Goal: Feedback & Contribution: Contribute content

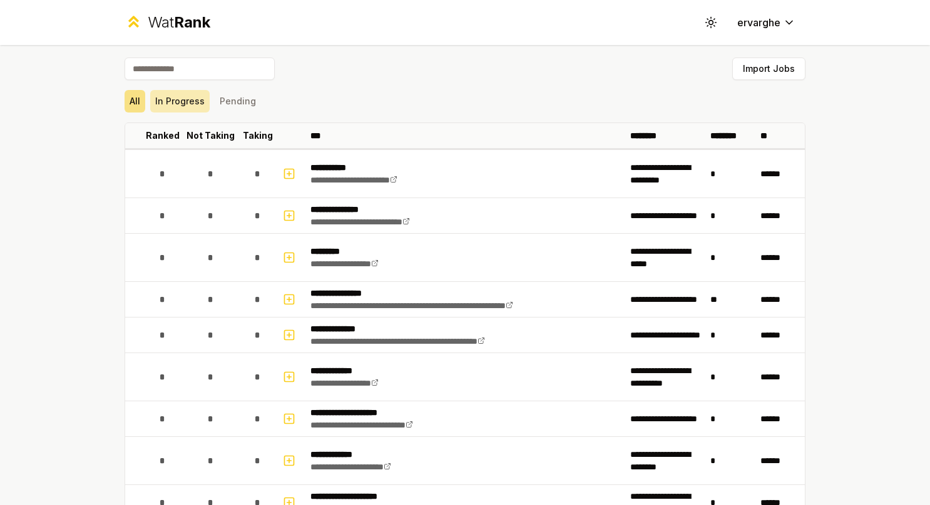
click at [201, 106] on button "In Progress" at bounding box center [179, 101] width 59 height 23
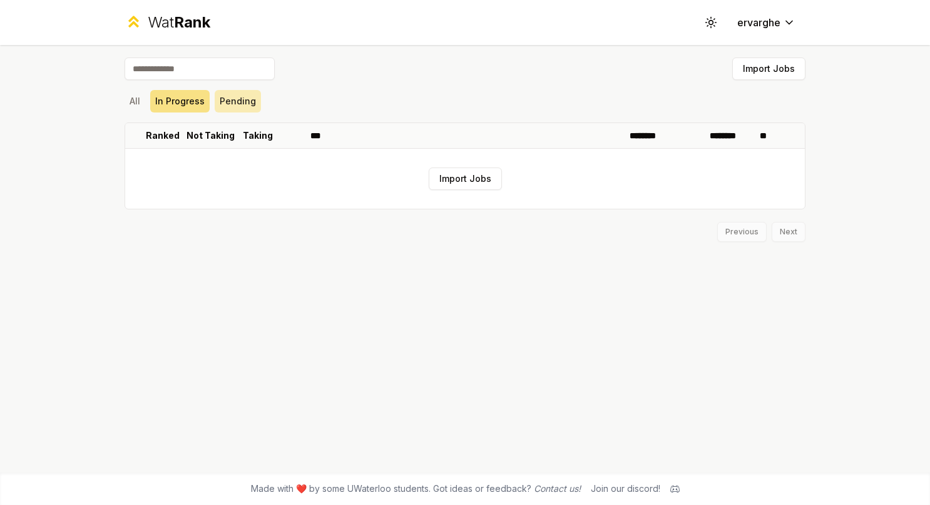
click at [226, 103] on button "Pending" at bounding box center [238, 101] width 46 height 23
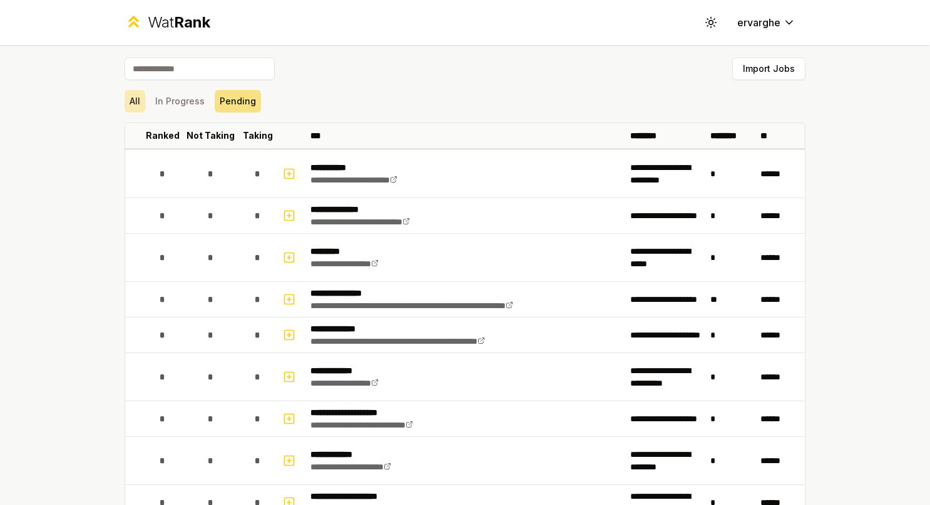
click at [138, 103] on button "All" at bounding box center [134, 101] width 21 height 23
click at [183, 105] on button "In Progress" at bounding box center [179, 101] width 59 height 23
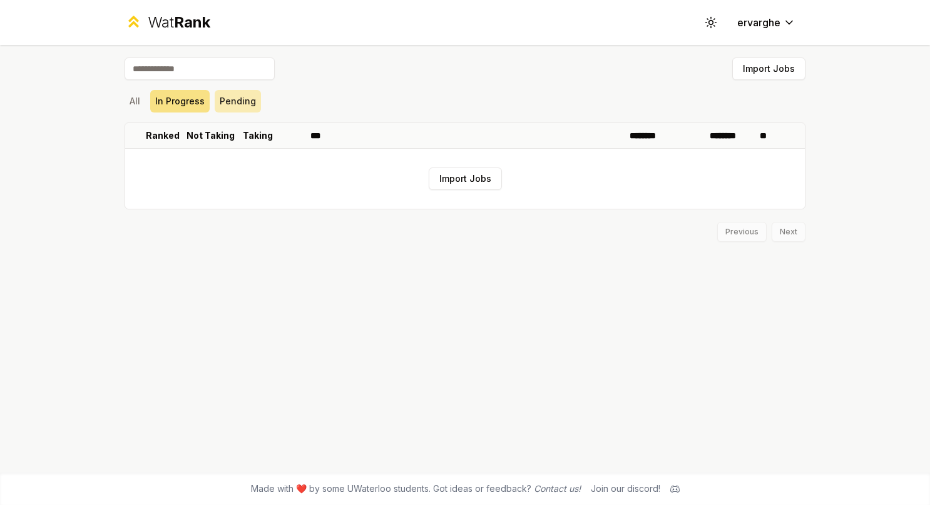
click at [245, 103] on button "Pending" at bounding box center [238, 101] width 46 height 23
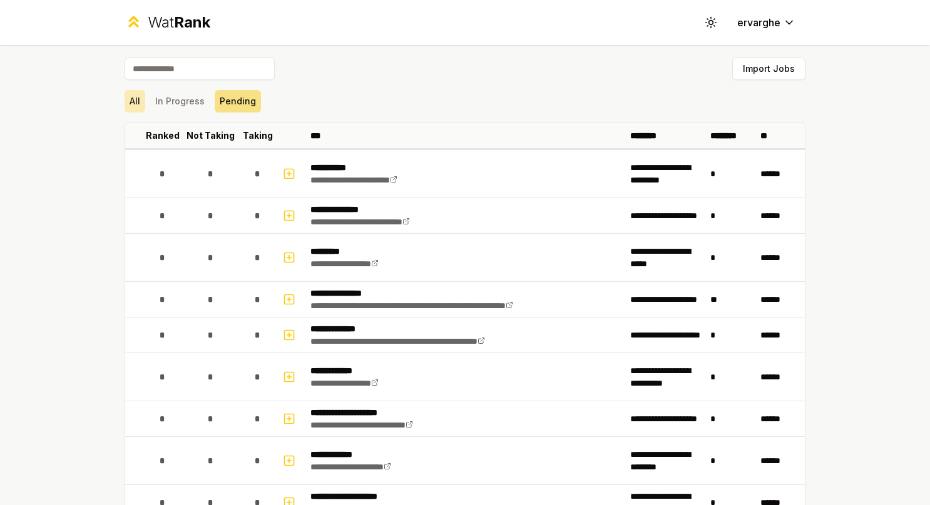
click at [138, 100] on button "All" at bounding box center [134, 101] width 21 height 23
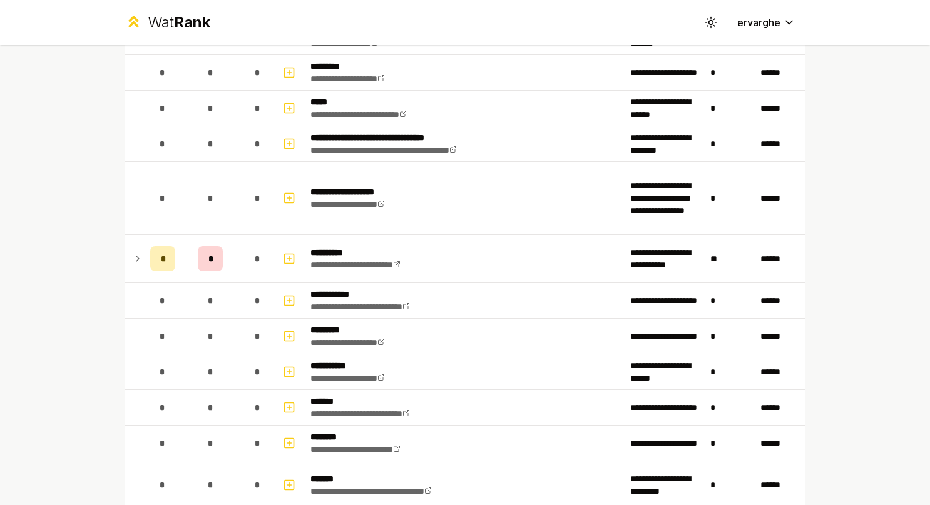
scroll to position [1001, 0]
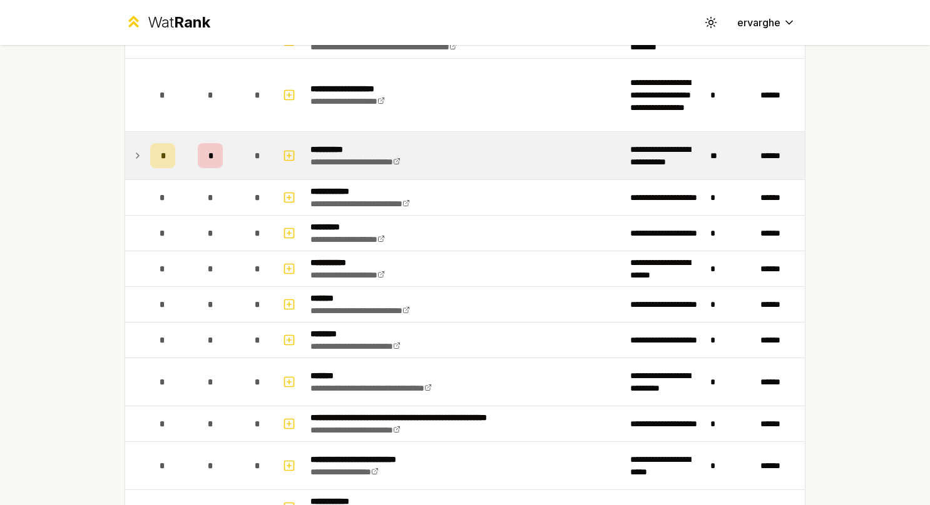
click at [135, 155] on icon at bounding box center [138, 155] width 10 height 15
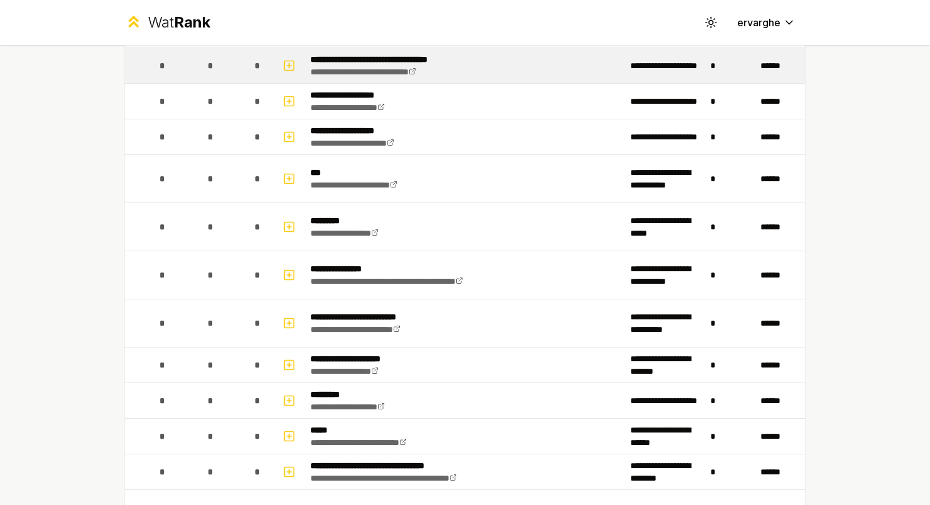
scroll to position [751, 0]
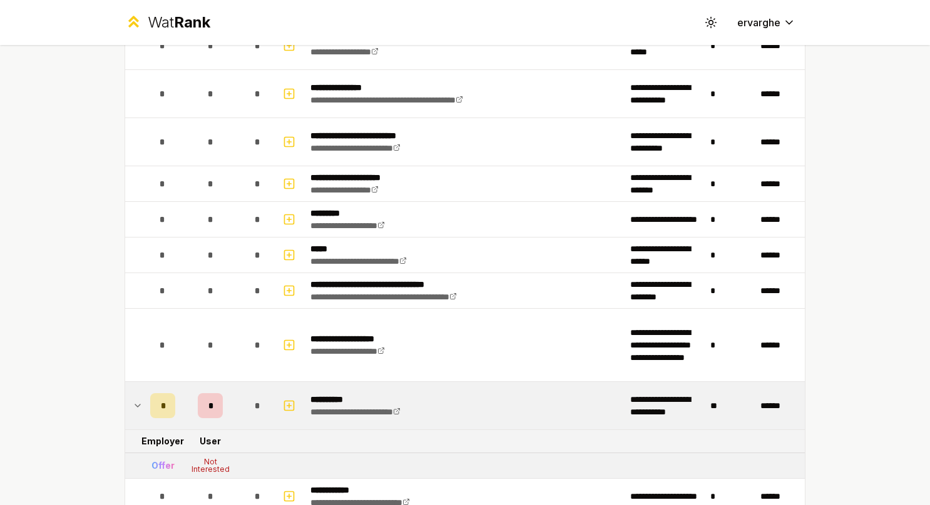
click at [125, 400] on td at bounding box center [135, 406] width 20 height 48
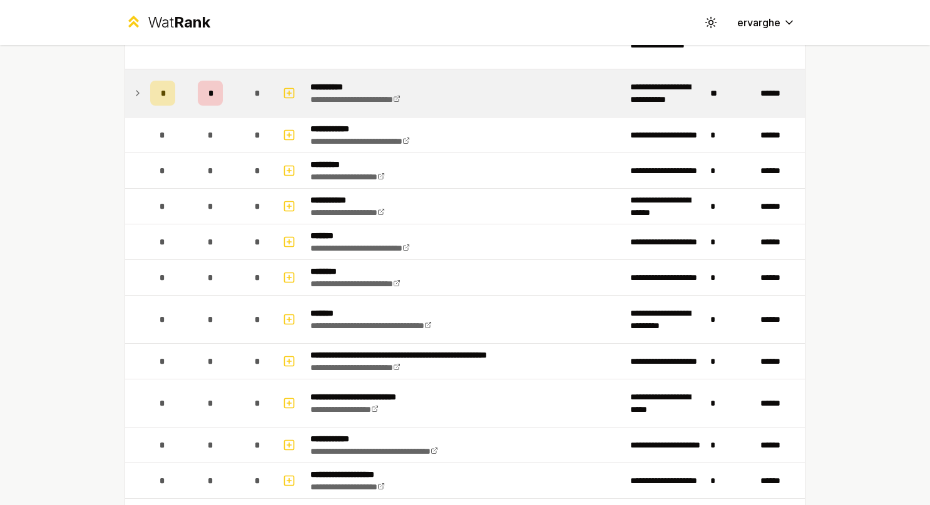
scroll to position [876, 0]
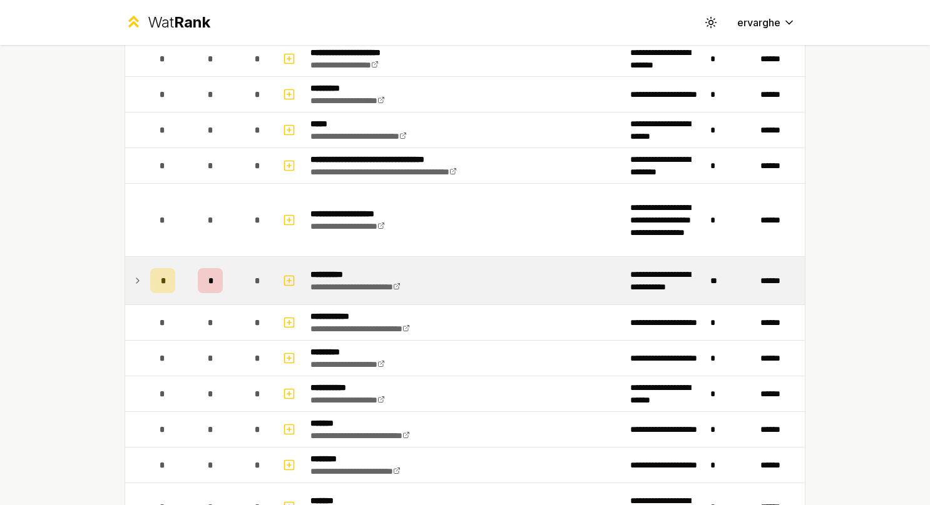
click at [138, 278] on td at bounding box center [135, 281] width 20 height 48
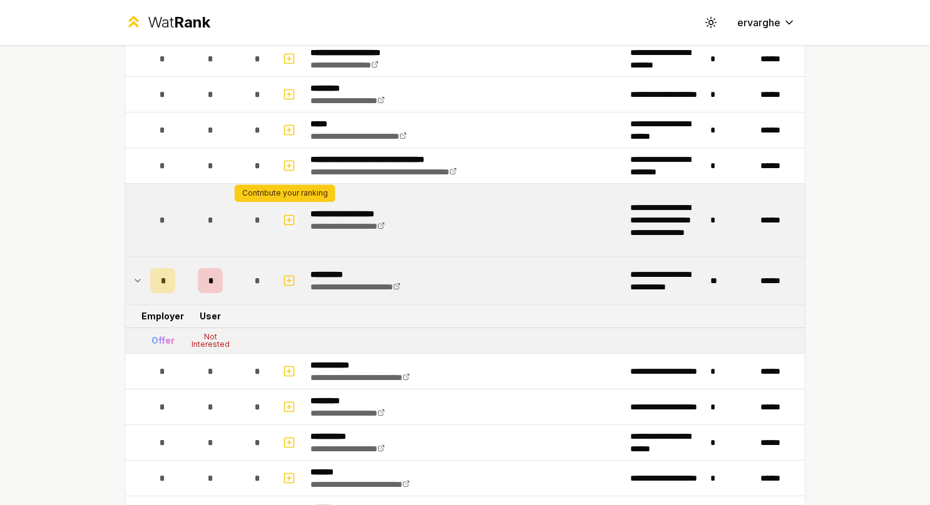
click at [283, 215] on icon "button" at bounding box center [289, 220] width 13 height 15
select select
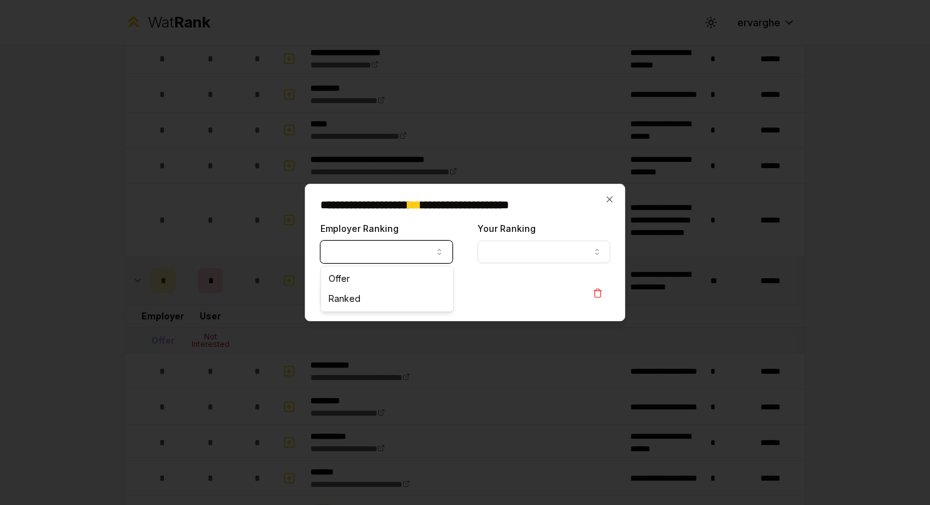
click at [392, 248] on button "Employer Ranking" at bounding box center [386, 252] width 132 height 23
drag, startPoint x: 512, startPoint y: 288, endPoint x: 512, endPoint y: 280, distance: 8.2
click at [512, 288] on div "Contribute" at bounding box center [465, 294] width 290 height 23
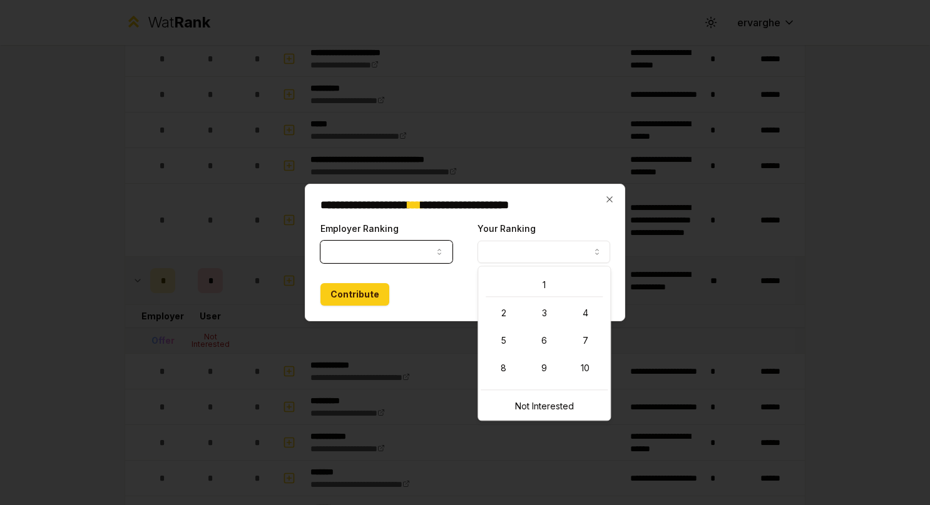
click at [515, 257] on button "Your Ranking" at bounding box center [543, 252] width 132 height 23
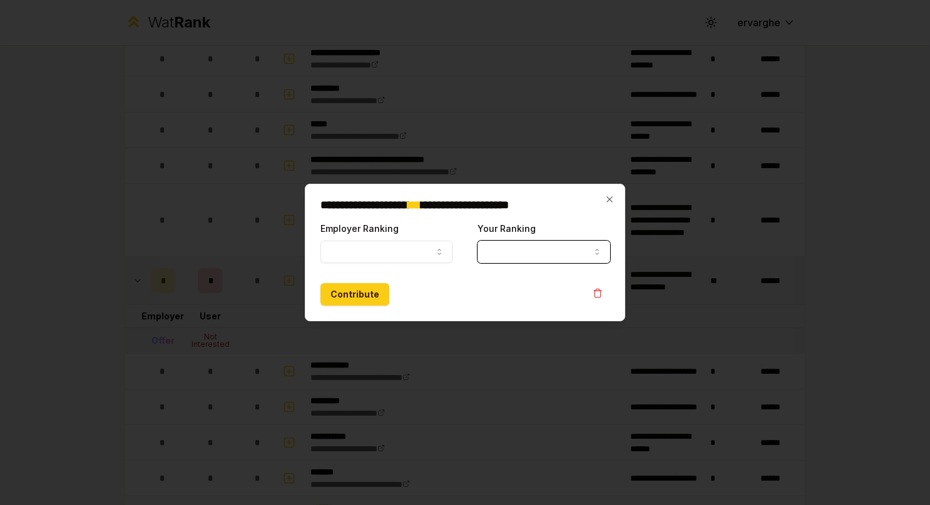
click at [447, 266] on form "**********" at bounding box center [465, 263] width 290 height 85
click at [604, 196] on icon "button" at bounding box center [609, 200] width 10 height 10
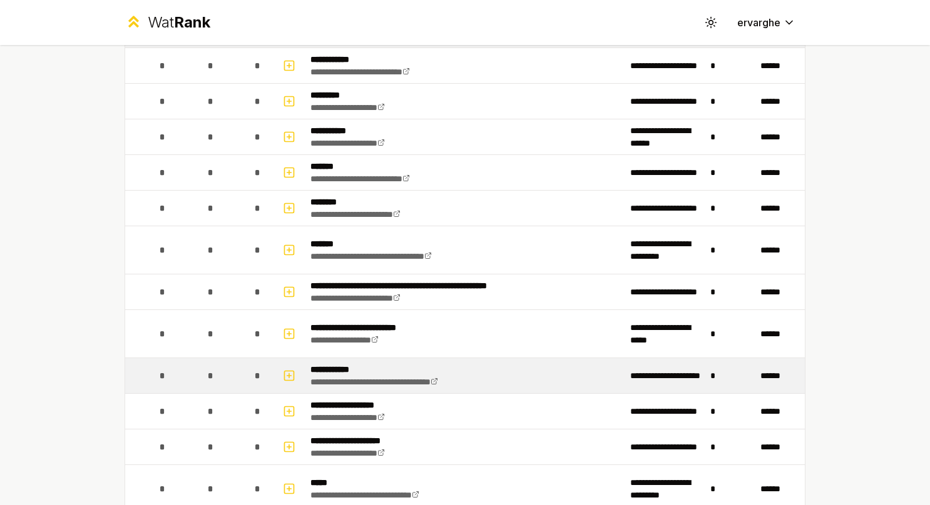
scroll to position [869, 0]
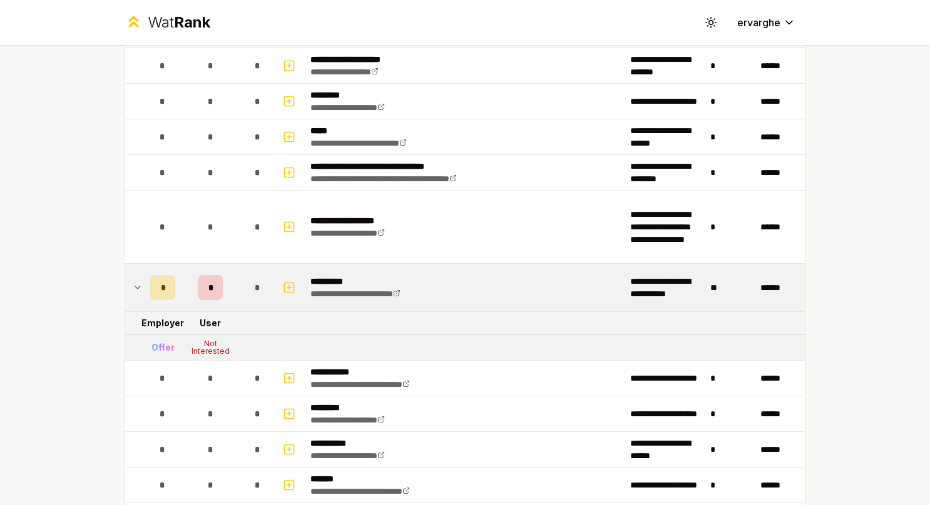
click at [133, 280] on icon at bounding box center [138, 287] width 10 height 15
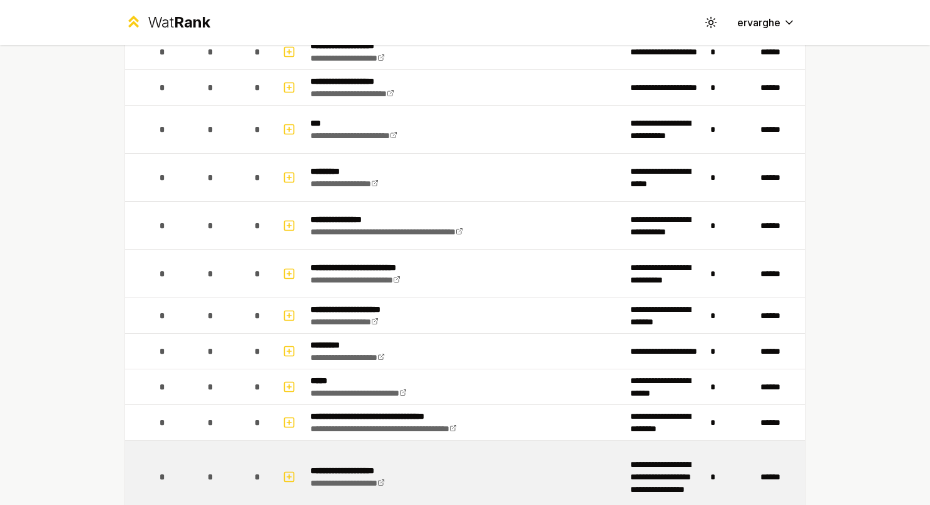
scroll to position [806, 0]
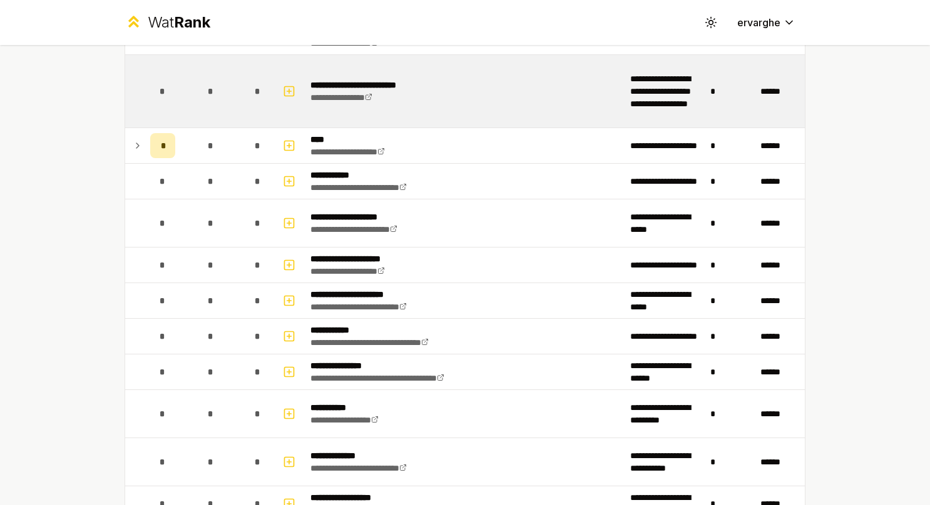
scroll to position [1626, 0]
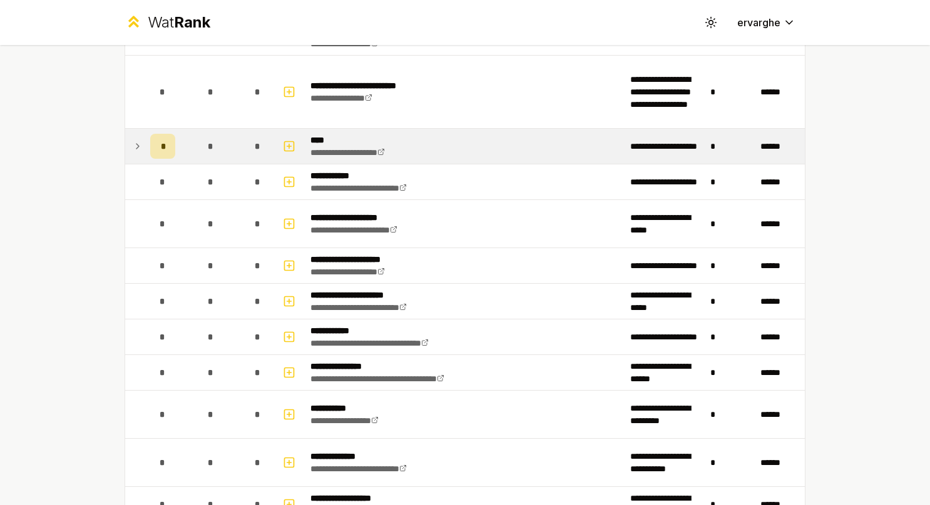
click at [136, 139] on icon at bounding box center [138, 146] width 10 height 15
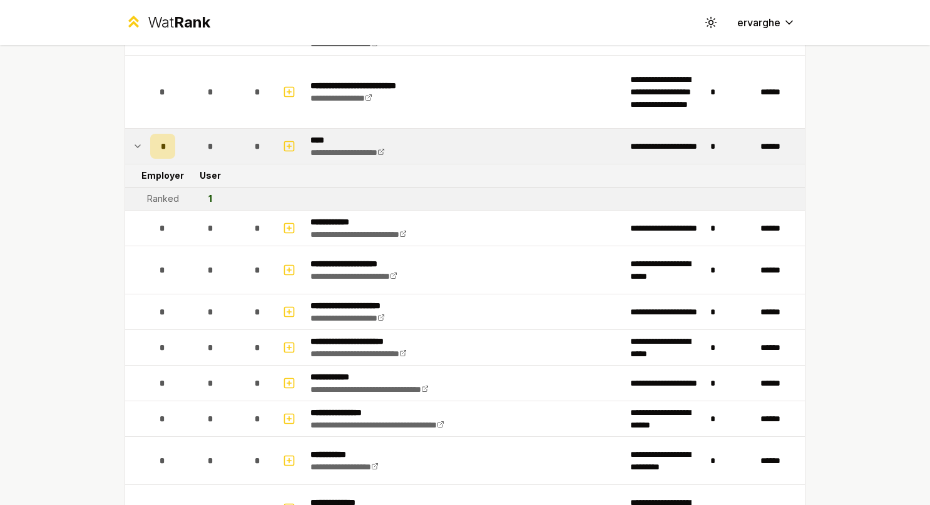
click at [136, 139] on icon at bounding box center [138, 146] width 10 height 15
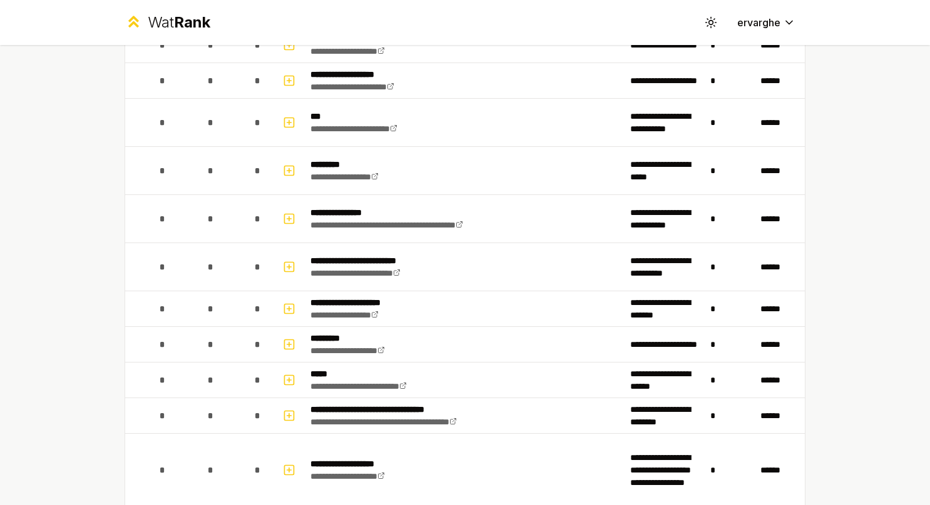
scroll to position [1001, 0]
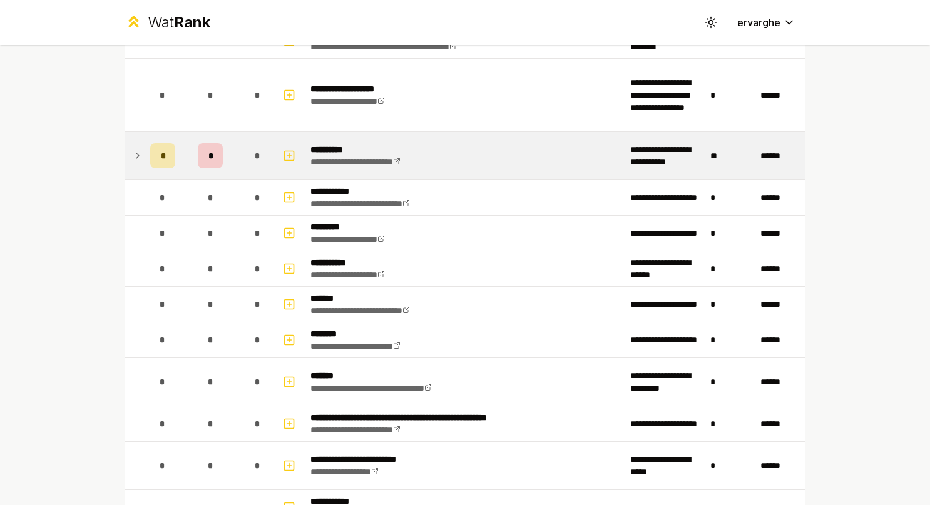
click at [137, 139] on td at bounding box center [135, 156] width 20 height 48
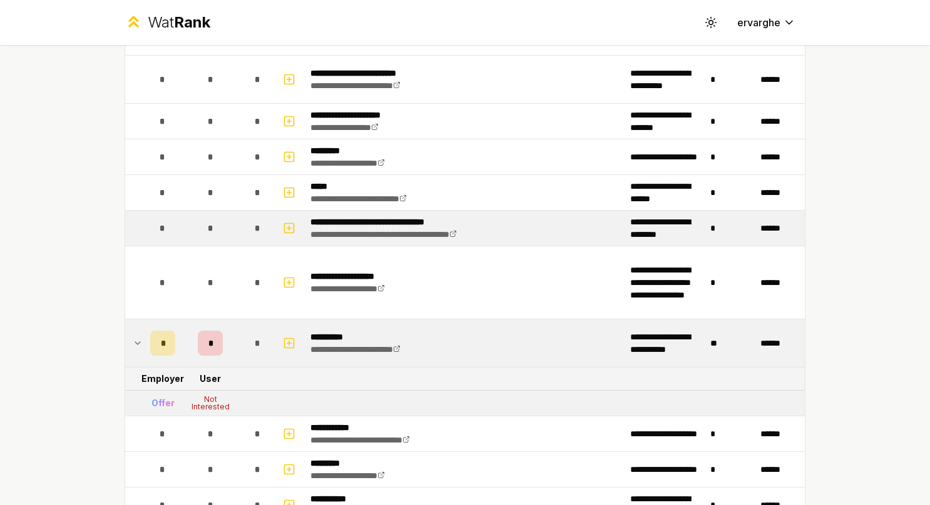
scroll to position [876, 0]
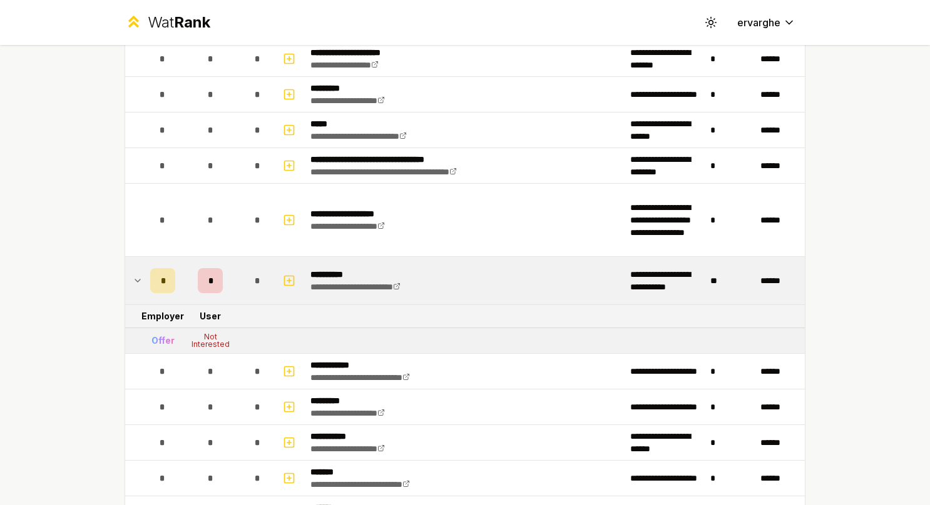
click at [133, 282] on icon at bounding box center [138, 280] width 10 height 15
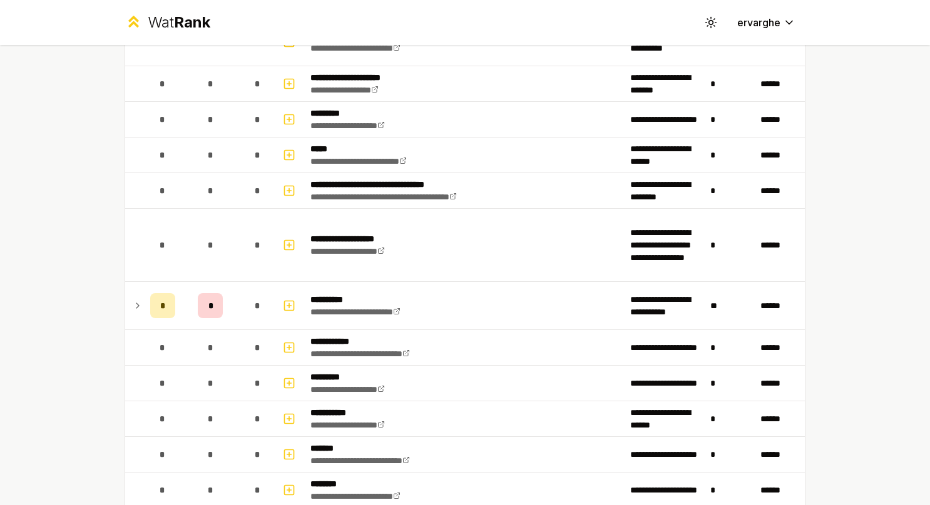
scroll to position [1001, 0]
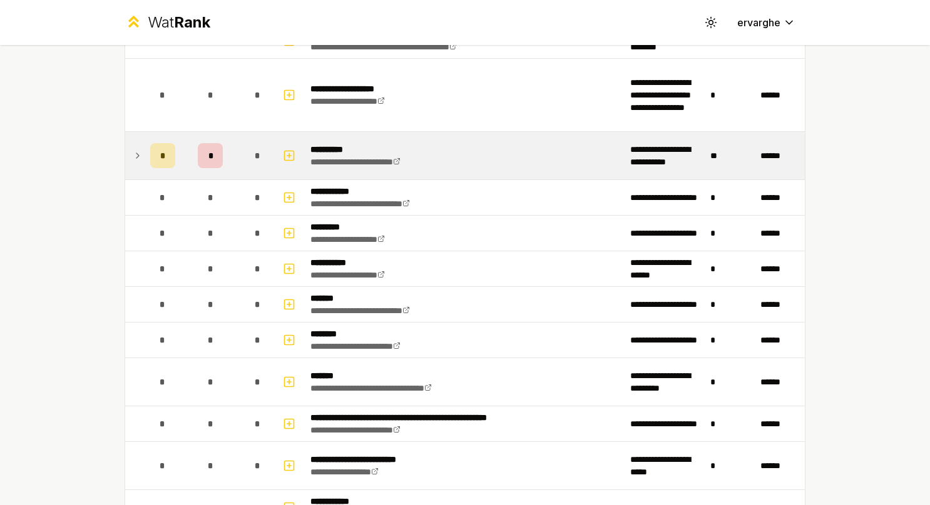
click at [133, 150] on icon at bounding box center [138, 155] width 10 height 15
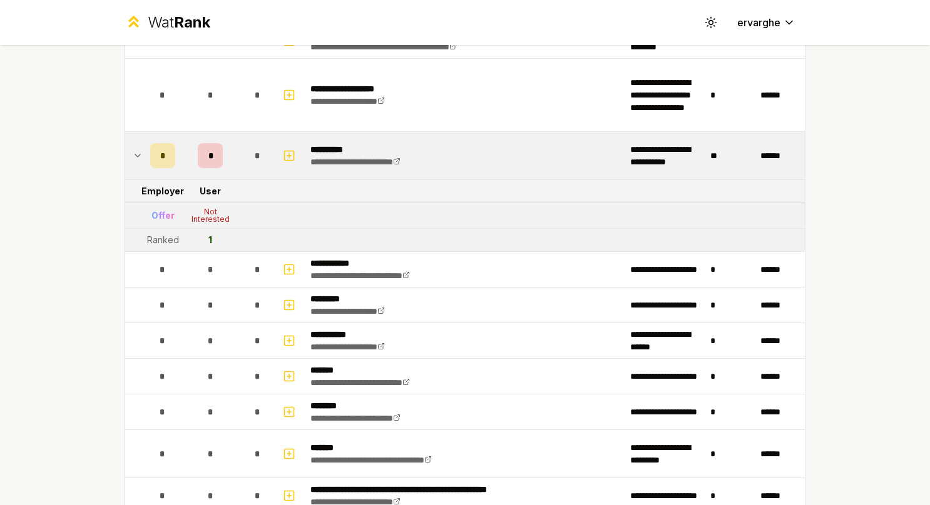
click at [133, 150] on icon at bounding box center [138, 155] width 10 height 15
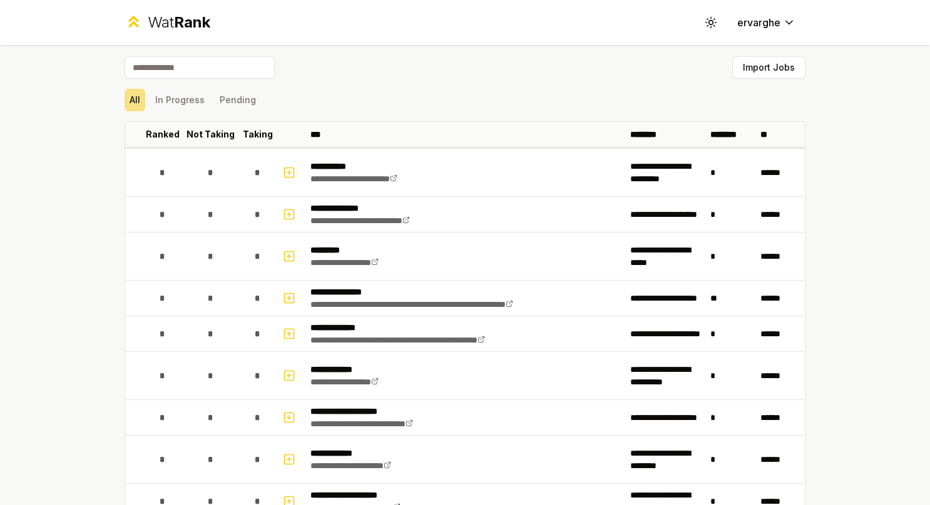
scroll to position [0, 0]
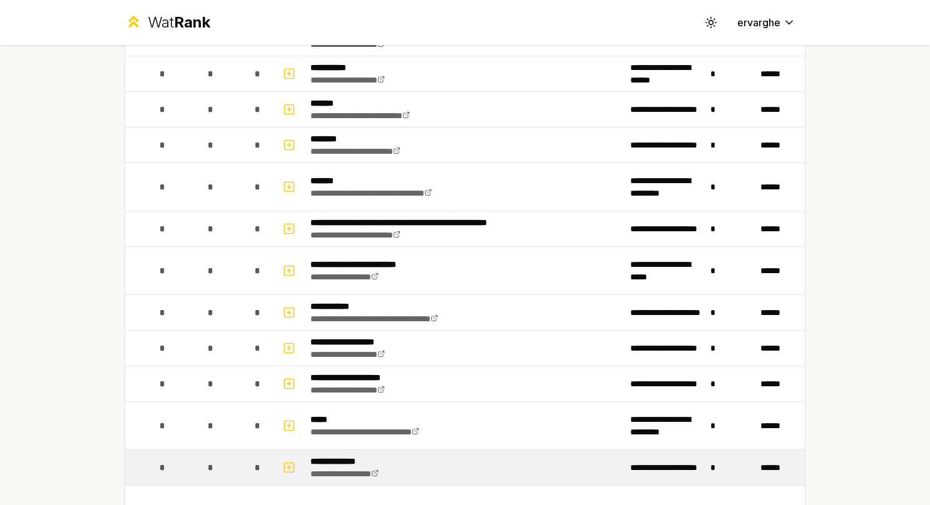
scroll to position [1008, 0]
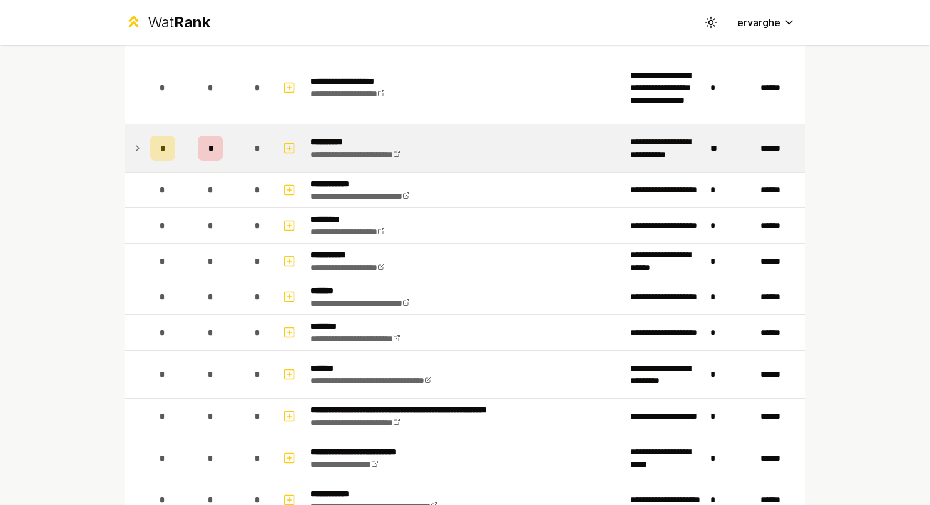
click at [136, 150] on icon at bounding box center [138, 148] width 10 height 15
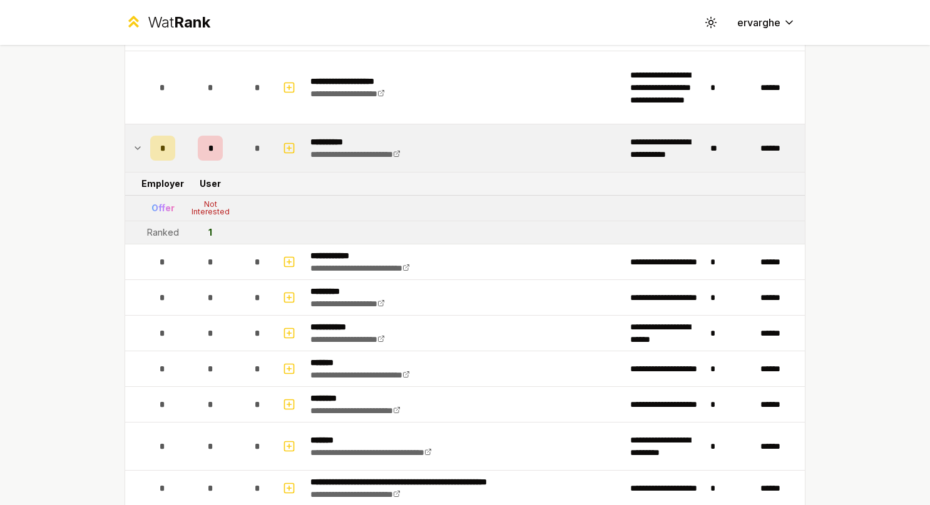
click at [136, 150] on icon at bounding box center [138, 148] width 10 height 15
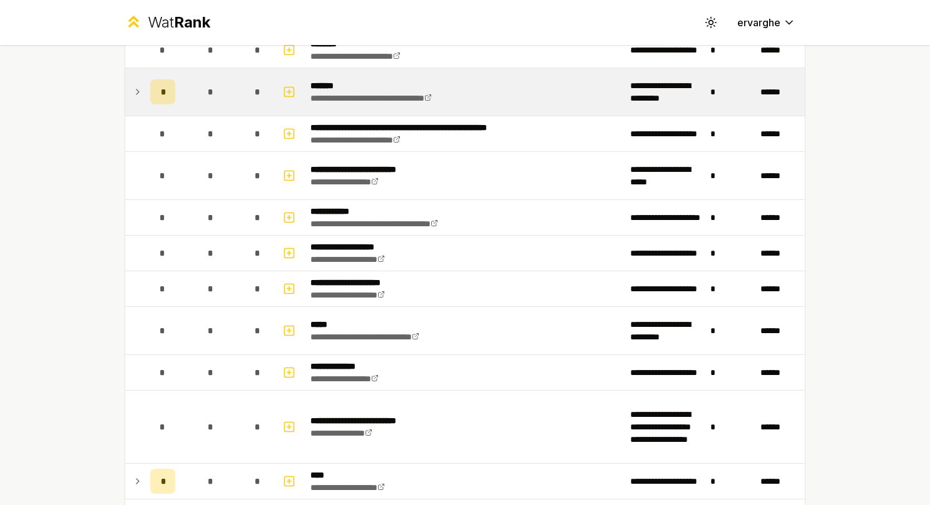
scroll to position [1251, 0]
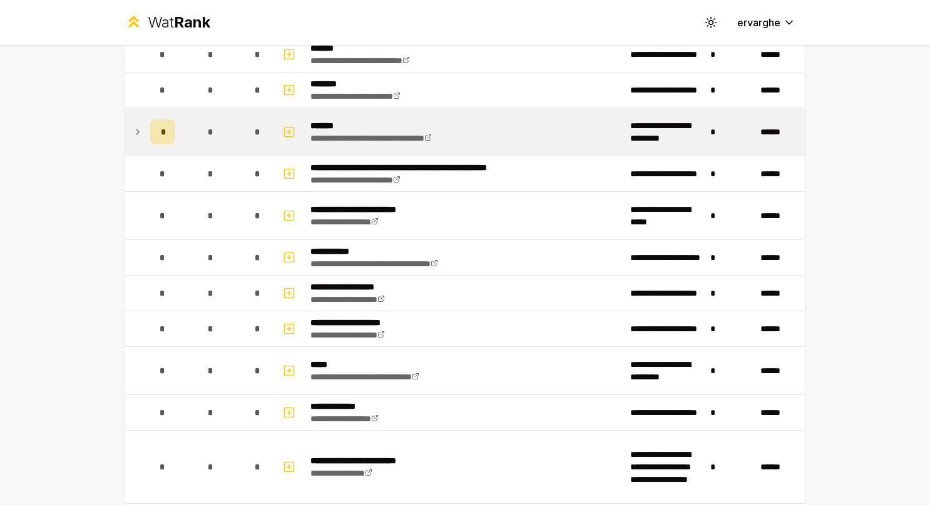
click at [133, 131] on icon at bounding box center [138, 131] width 10 height 15
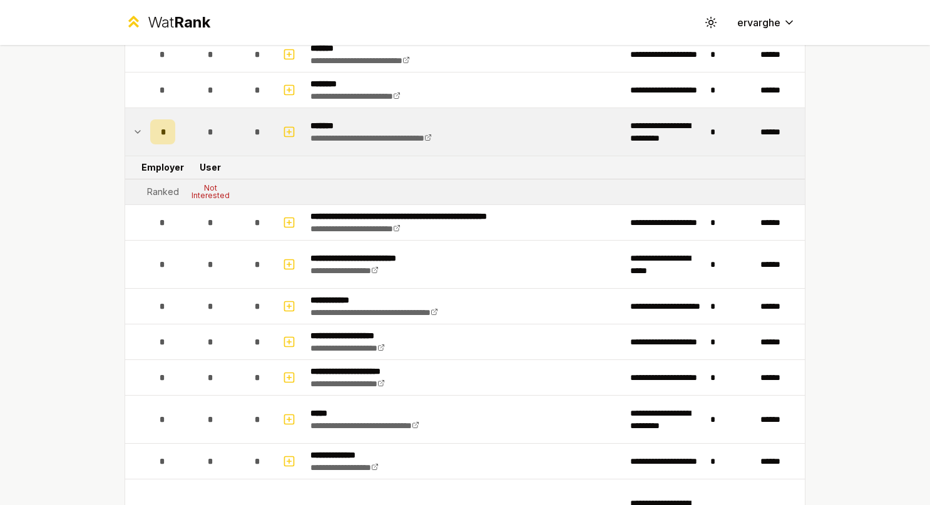
click at [133, 131] on icon at bounding box center [138, 131] width 10 height 15
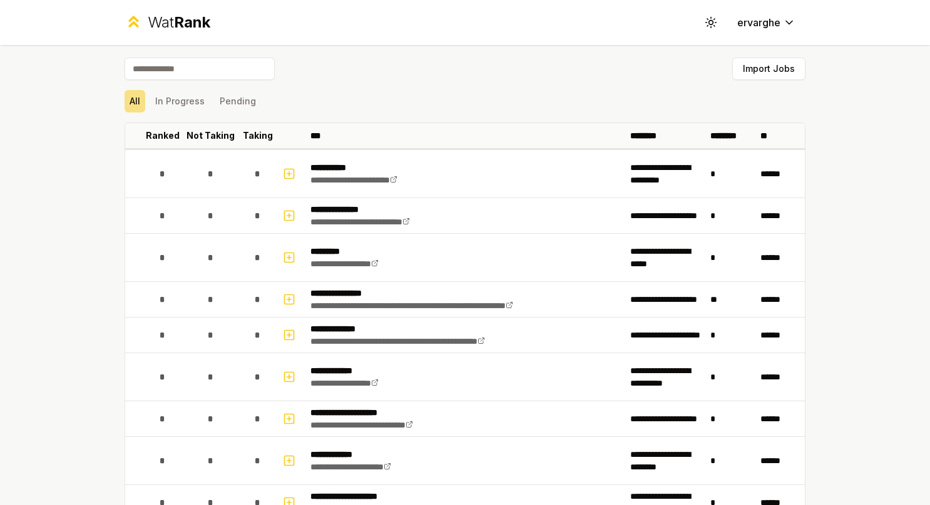
scroll to position [0, 0]
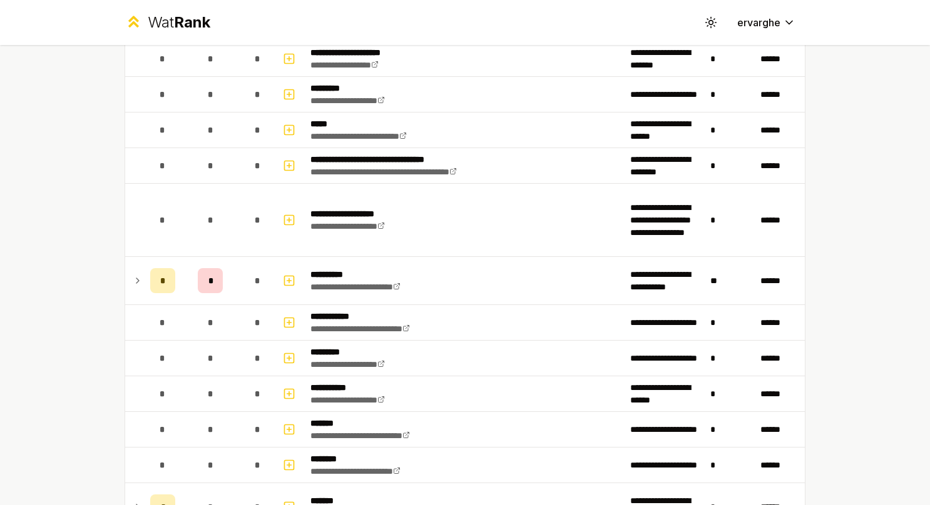
scroll to position [1063, 0]
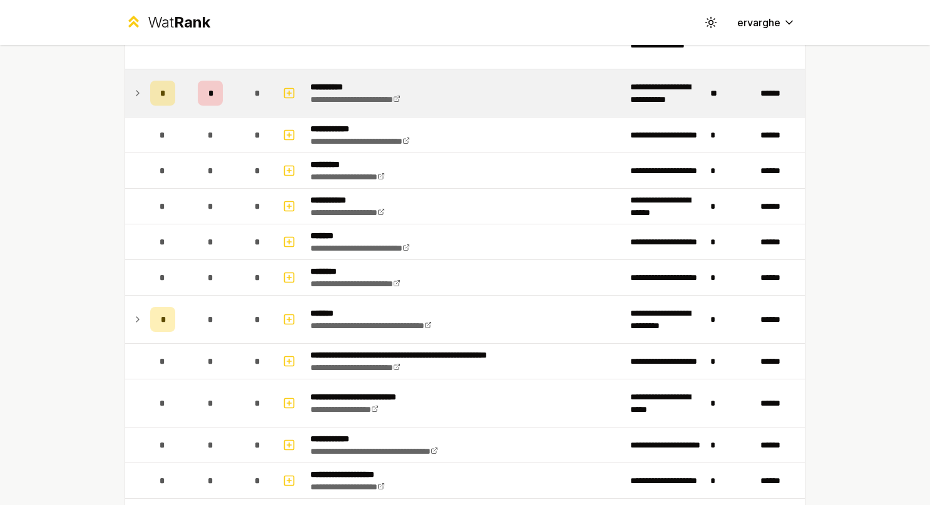
click at [133, 93] on icon at bounding box center [138, 93] width 10 height 15
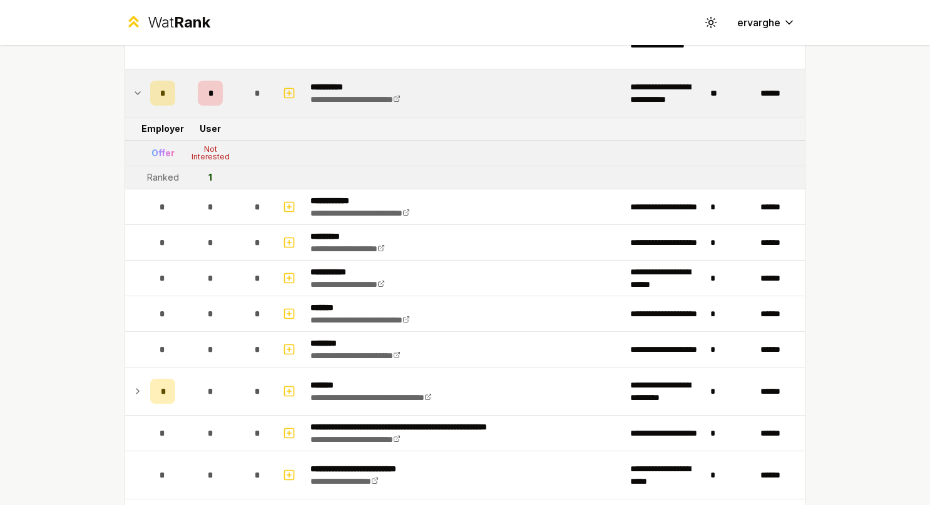
click at [133, 91] on icon at bounding box center [138, 93] width 10 height 15
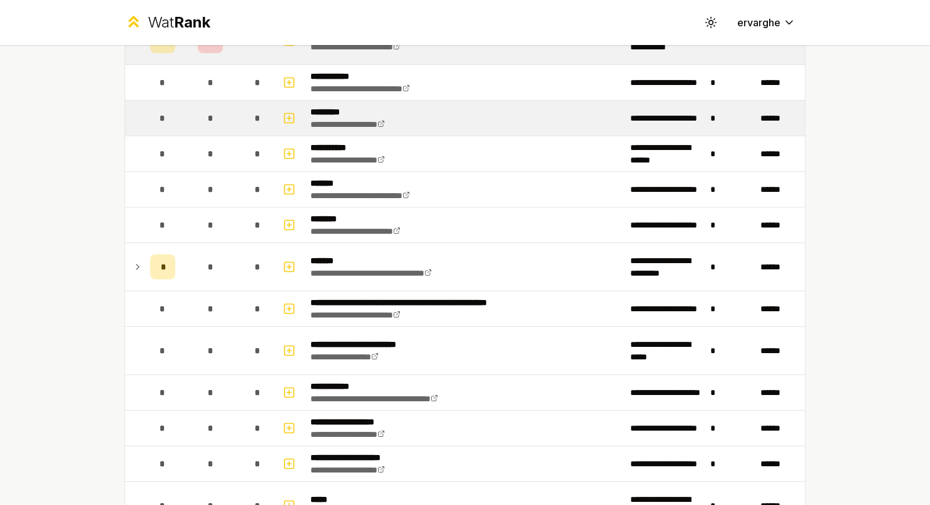
scroll to position [1189, 0]
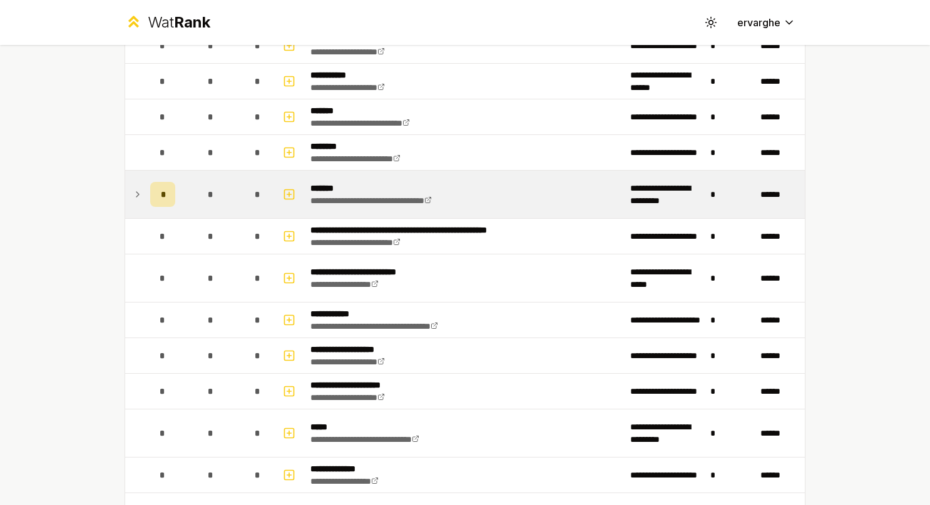
click at [133, 187] on icon at bounding box center [138, 194] width 10 height 15
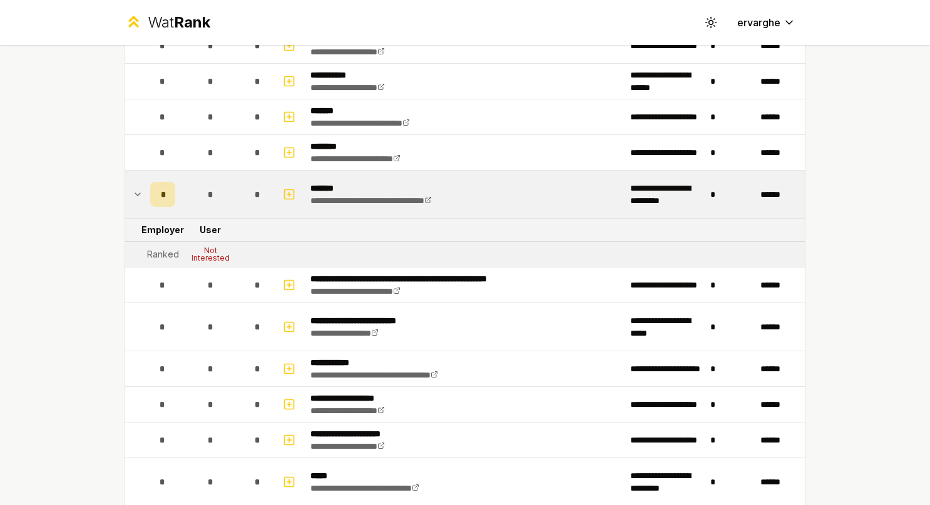
click at [133, 187] on icon at bounding box center [138, 194] width 10 height 15
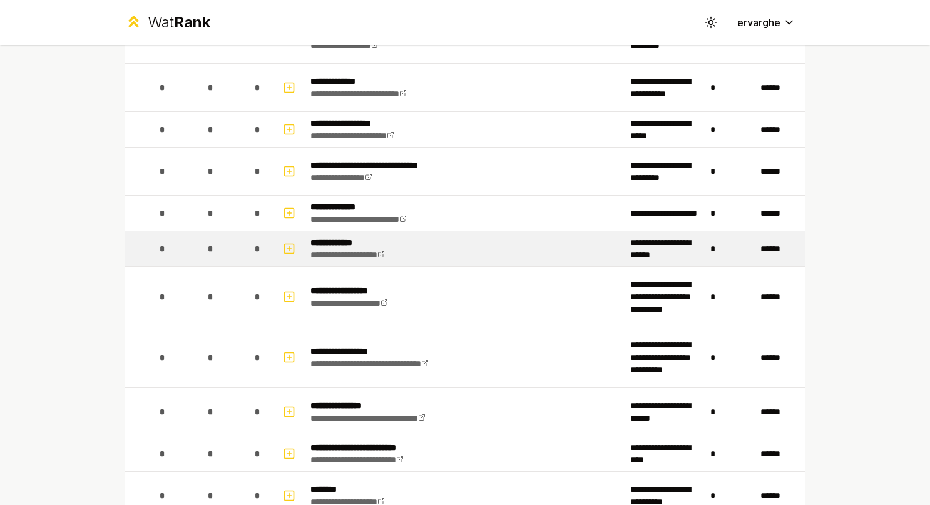
scroll to position [2252, 0]
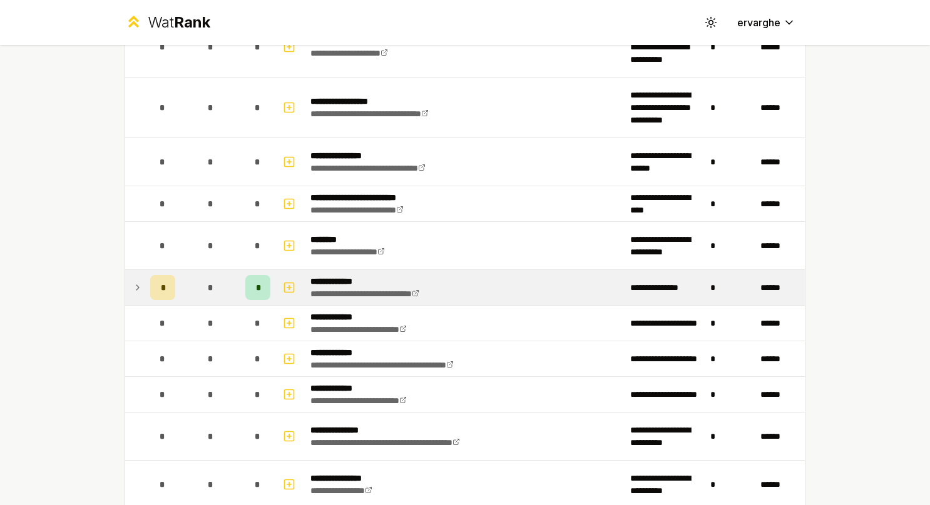
click at [126, 273] on td at bounding box center [135, 287] width 20 height 35
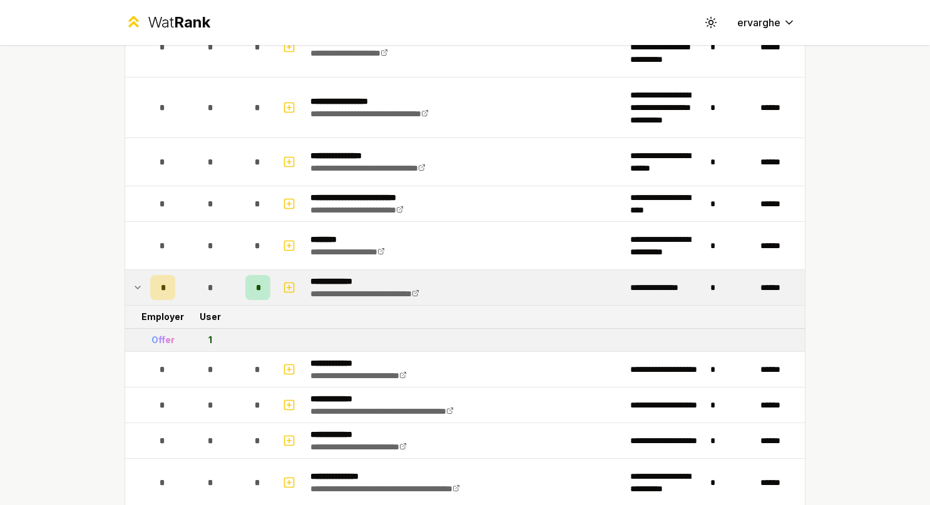
click at [127, 273] on td at bounding box center [135, 287] width 20 height 35
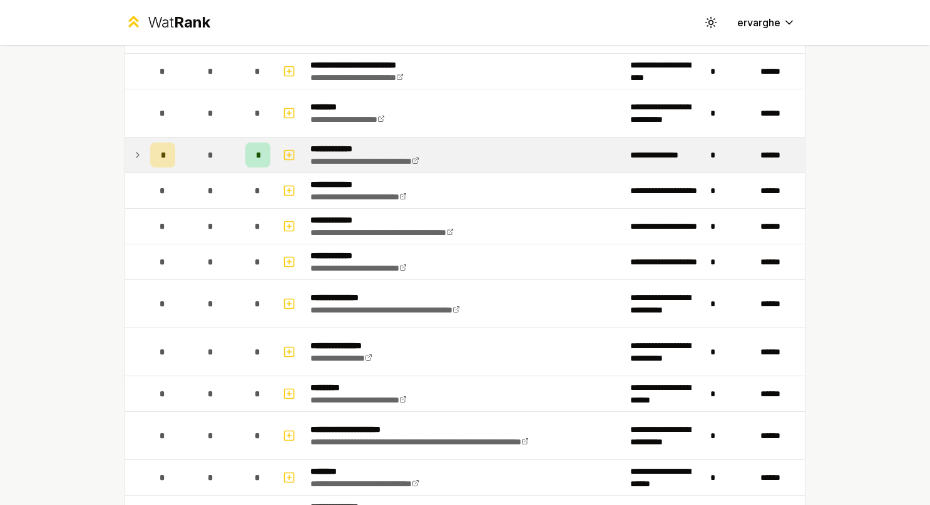
scroll to position [2322, 0]
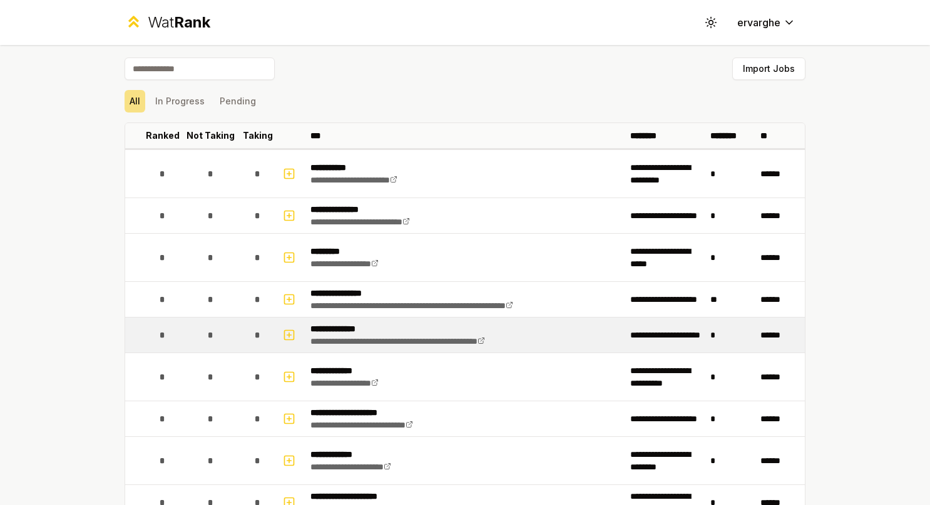
click at [343, 326] on p "**********" at bounding box center [425, 329] width 231 height 13
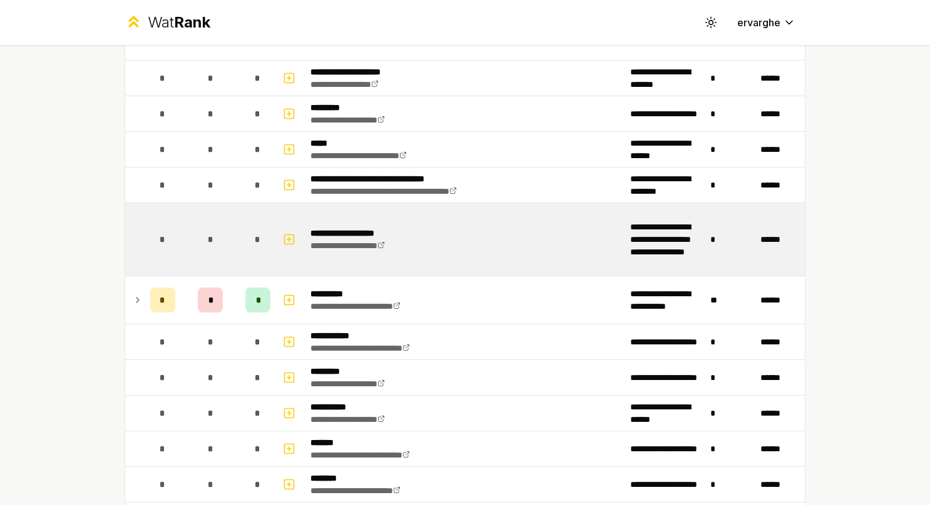
scroll to position [876, 0]
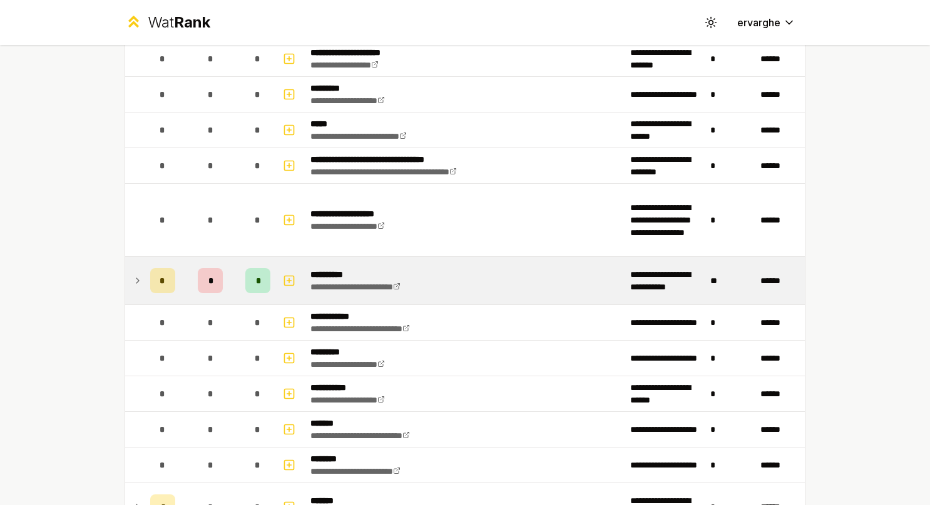
click at [125, 273] on td at bounding box center [135, 281] width 20 height 48
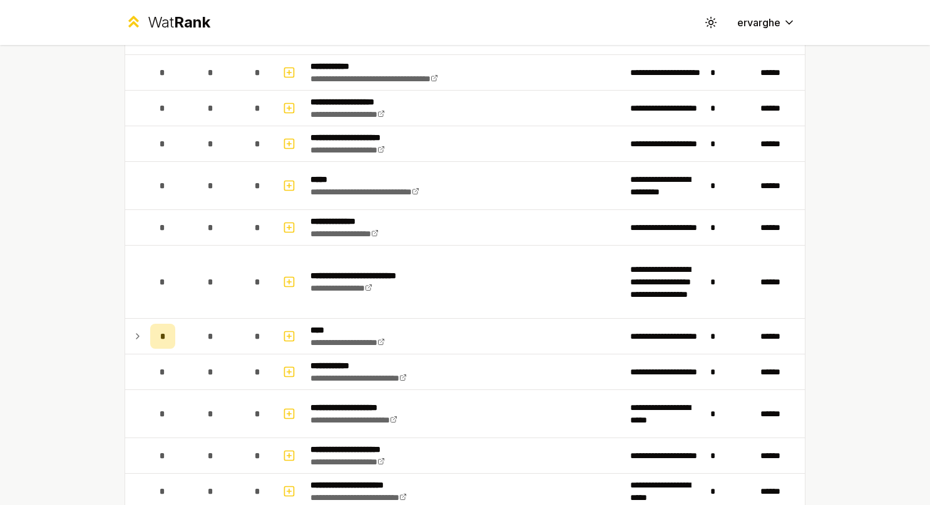
scroll to position [1626, 0]
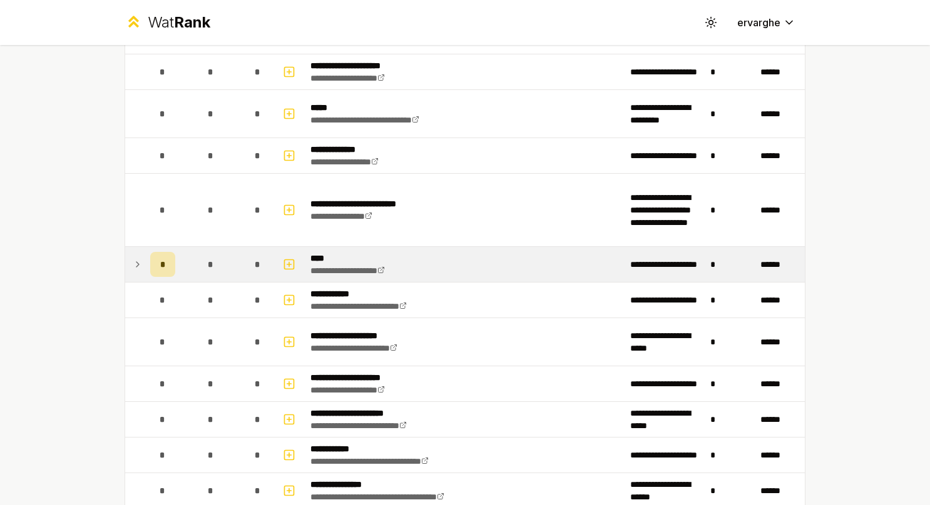
click at [133, 257] on icon at bounding box center [138, 264] width 10 height 15
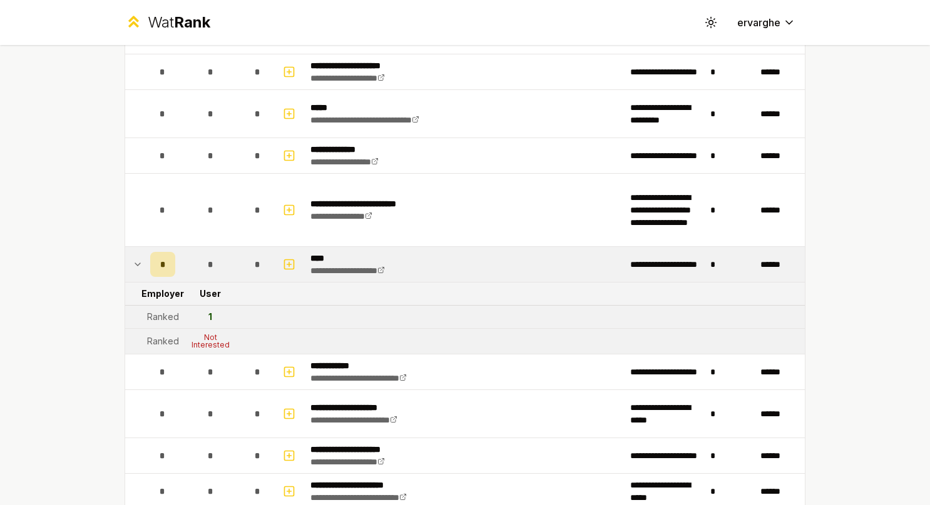
click at [133, 257] on icon at bounding box center [138, 264] width 10 height 15
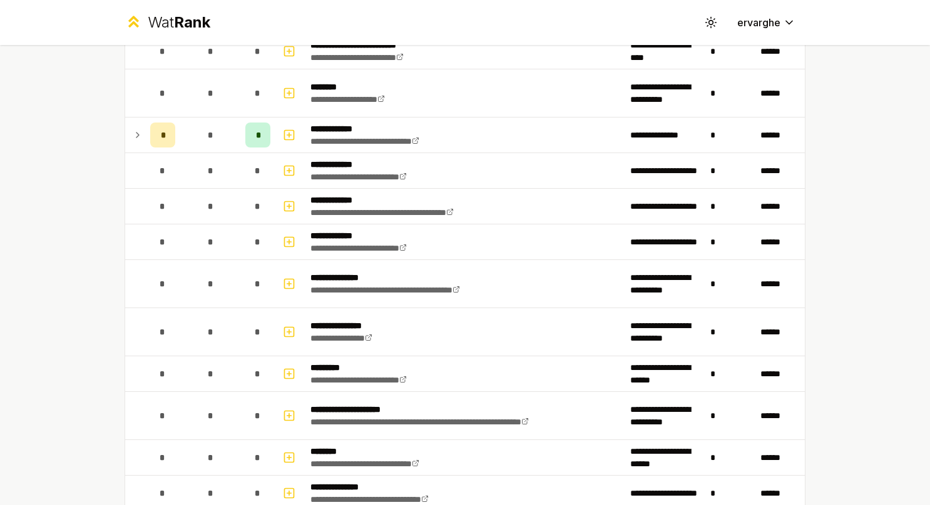
scroll to position [2627, 0]
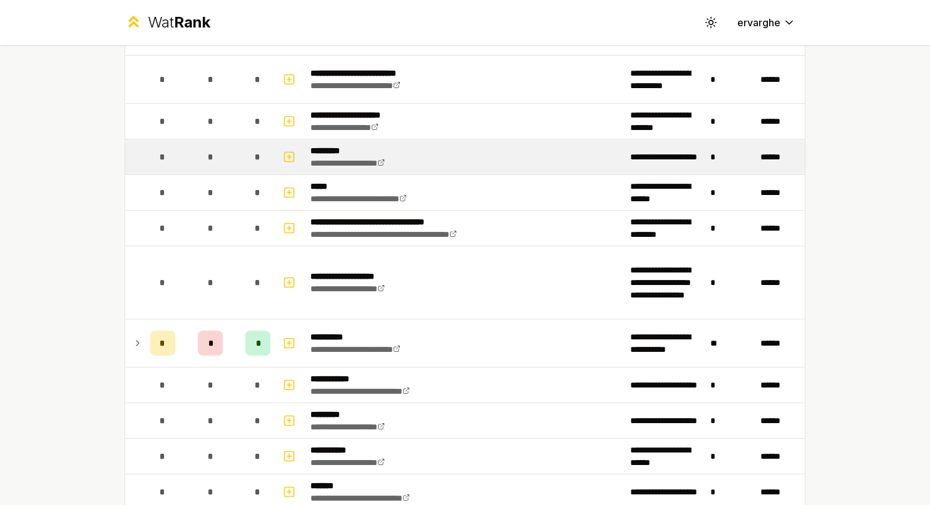
scroll to position [938, 0]
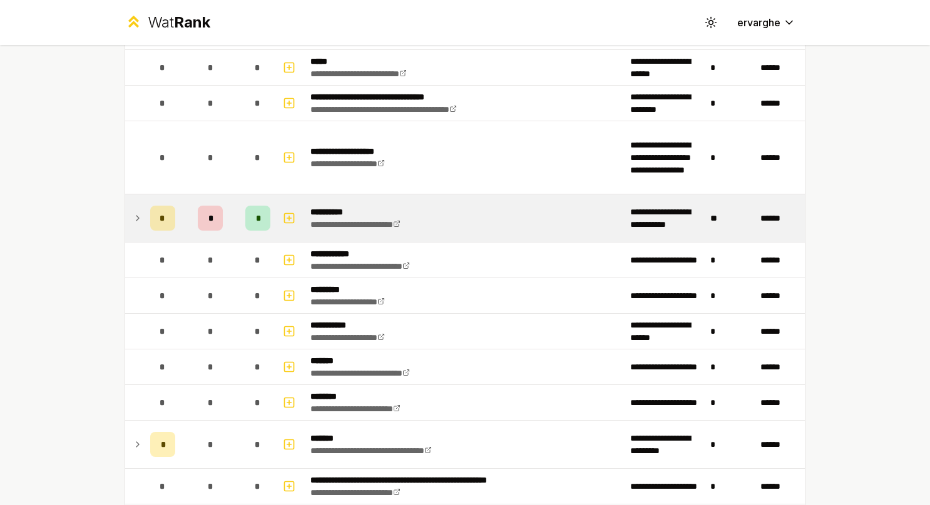
click at [136, 211] on icon at bounding box center [138, 218] width 10 height 15
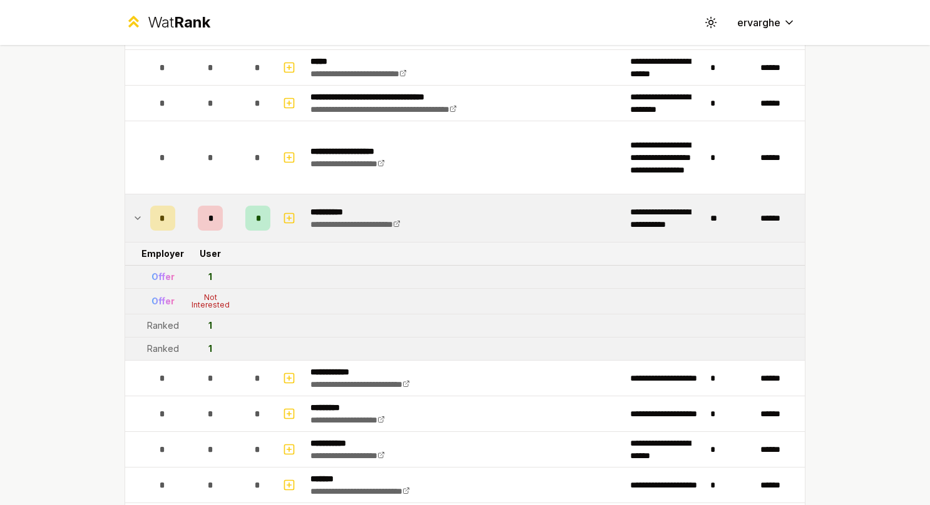
click at [136, 211] on icon at bounding box center [138, 218] width 10 height 15
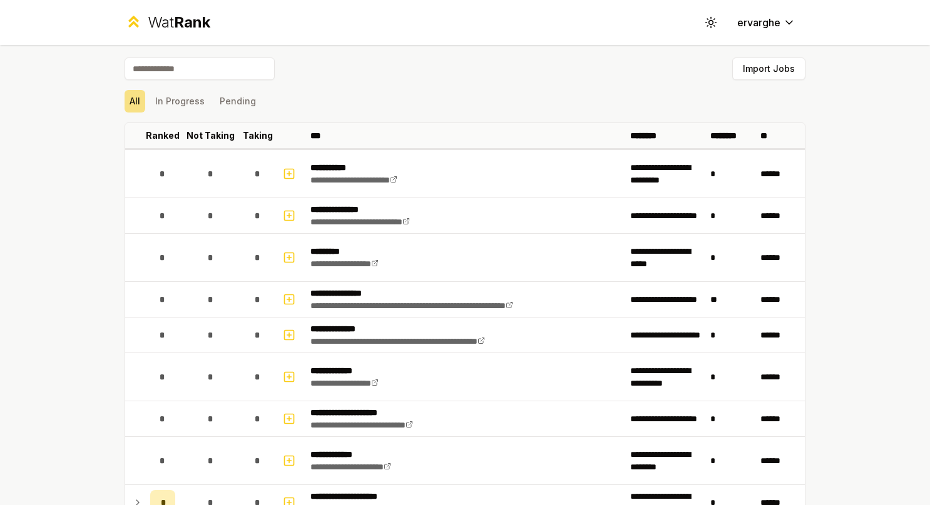
scroll to position [250, 0]
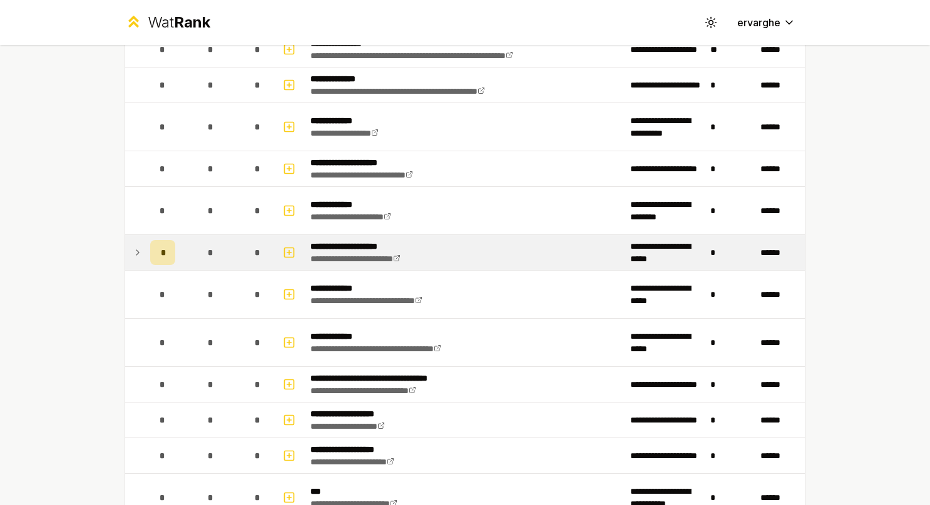
click at [134, 242] on td at bounding box center [135, 252] width 20 height 35
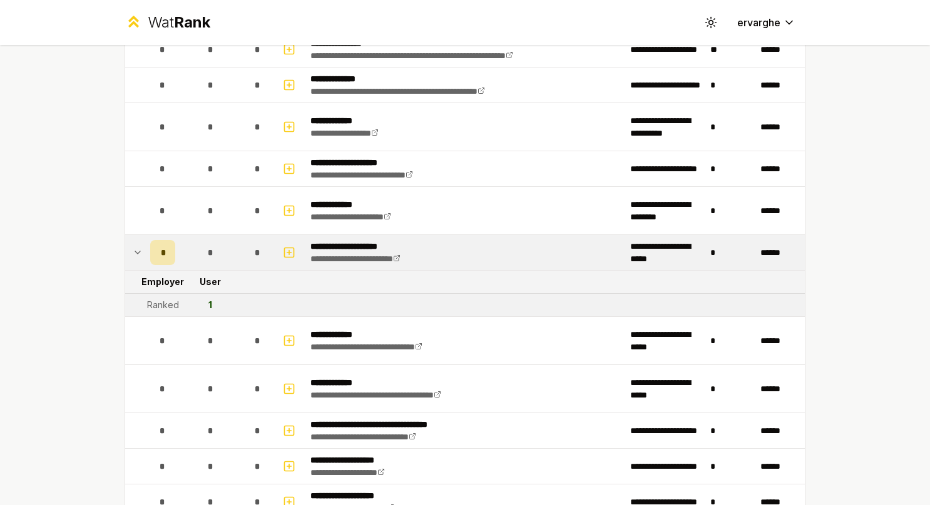
click at [134, 242] on td at bounding box center [135, 252] width 20 height 35
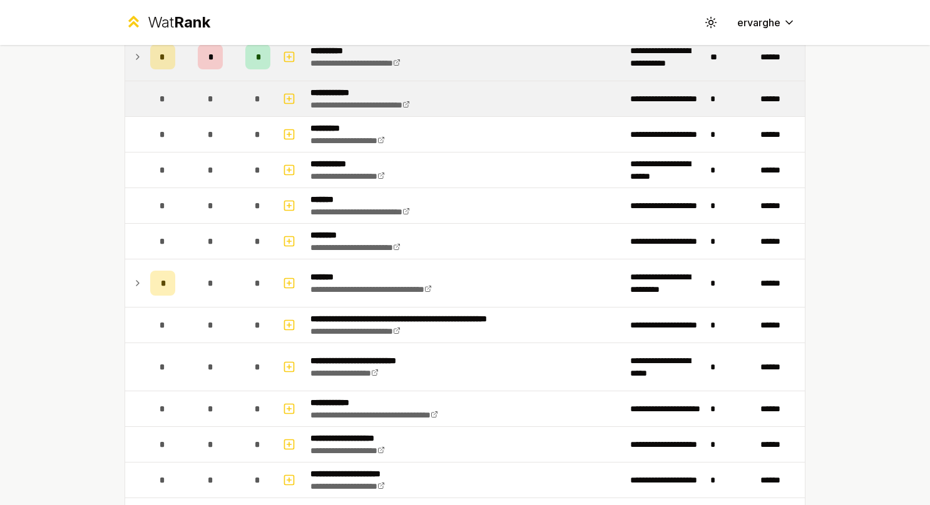
scroll to position [1126, 0]
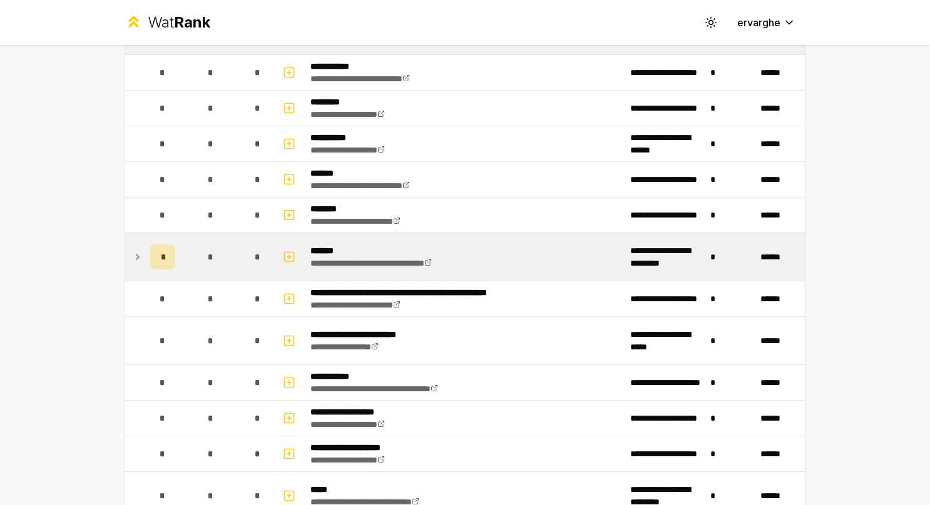
click at [136, 253] on icon at bounding box center [138, 257] width 10 height 15
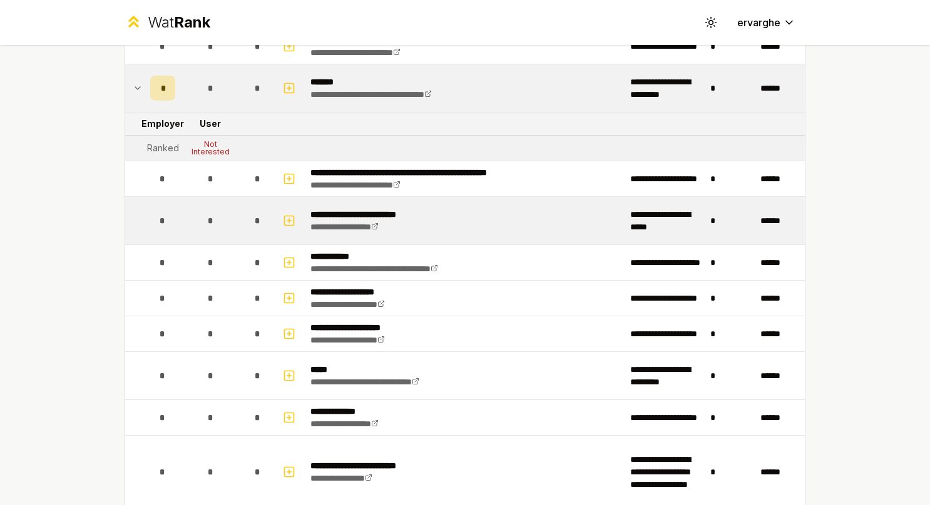
scroll to position [1314, 0]
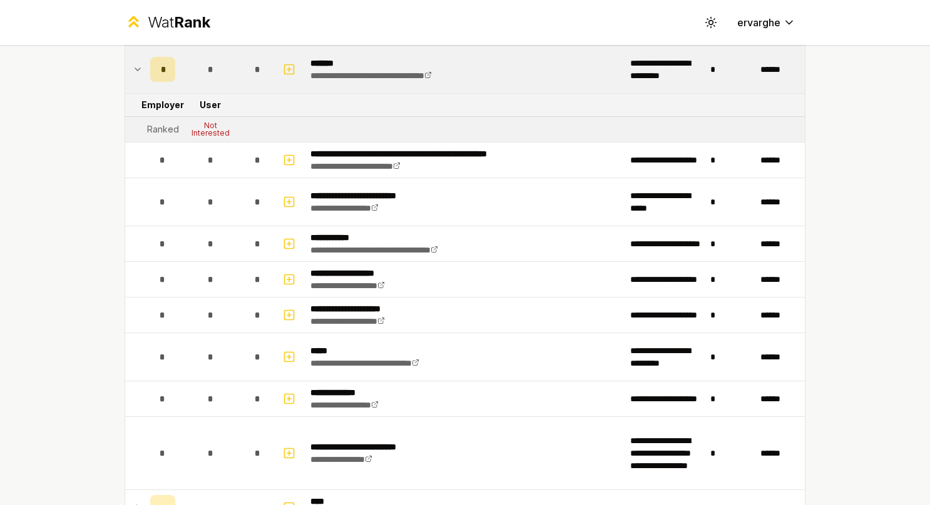
click at [135, 68] on icon at bounding box center [137, 69] width 5 height 3
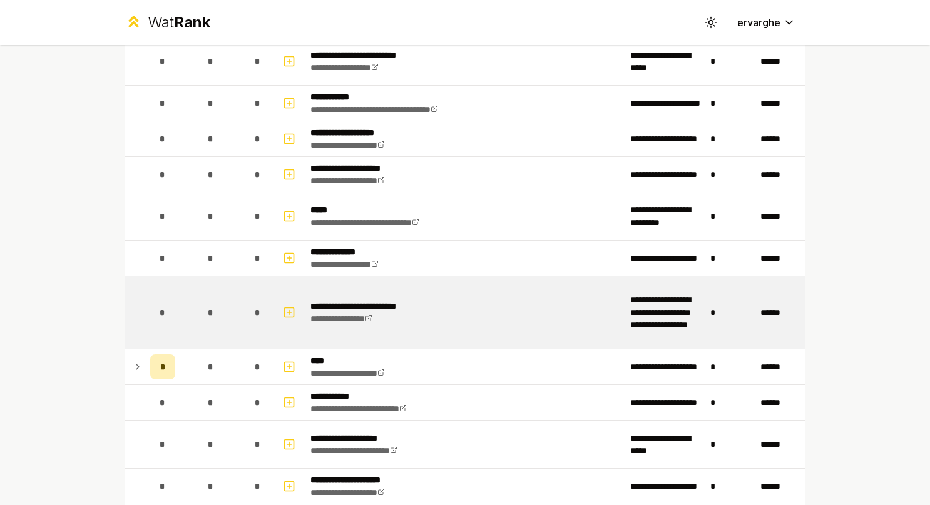
scroll to position [1564, 0]
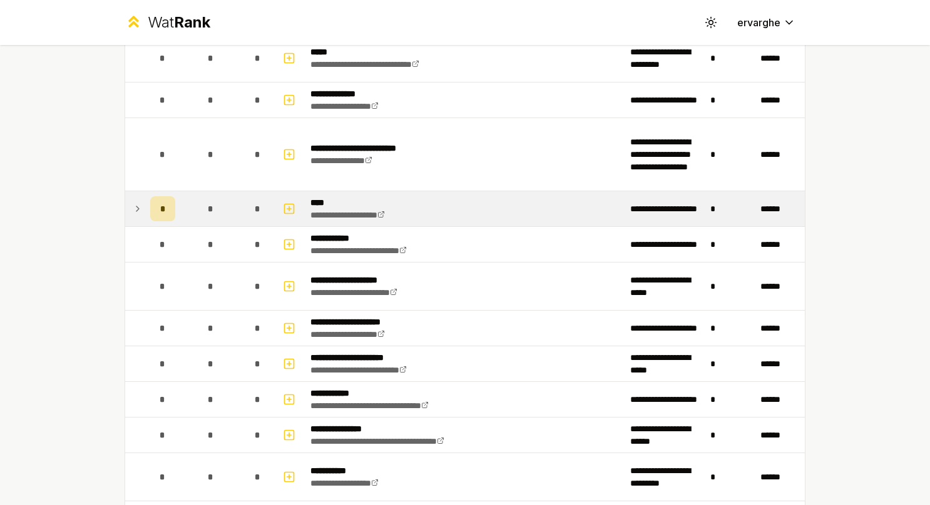
click at [145, 192] on td "*" at bounding box center [162, 208] width 35 height 35
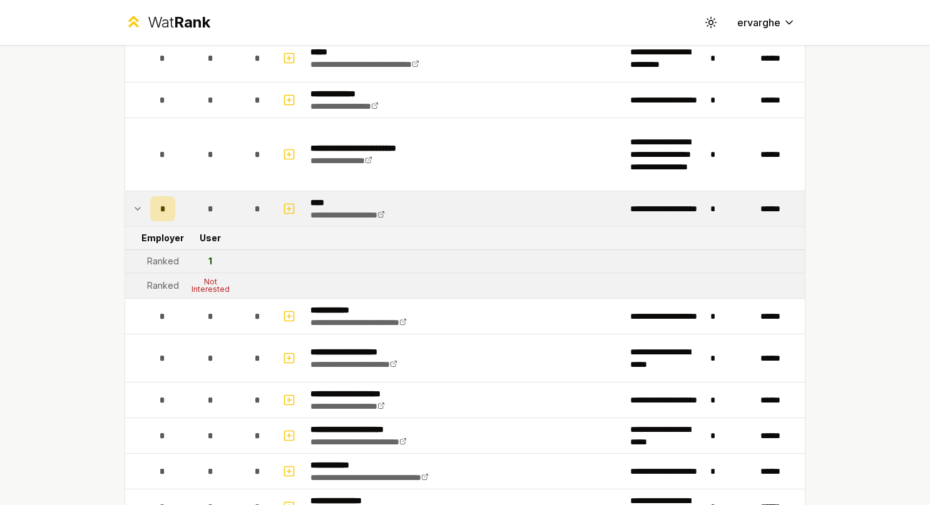
click at [145, 192] on td "*" at bounding box center [162, 208] width 35 height 35
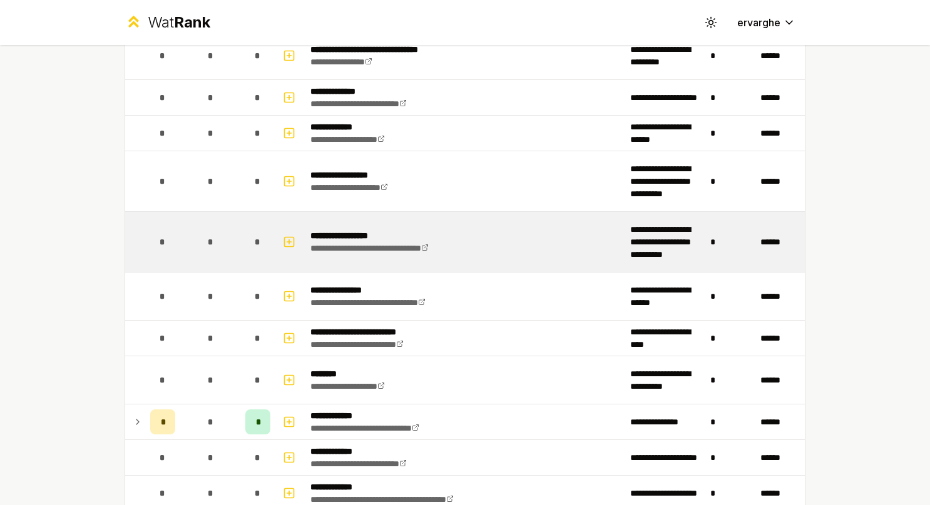
scroll to position [2197, 0]
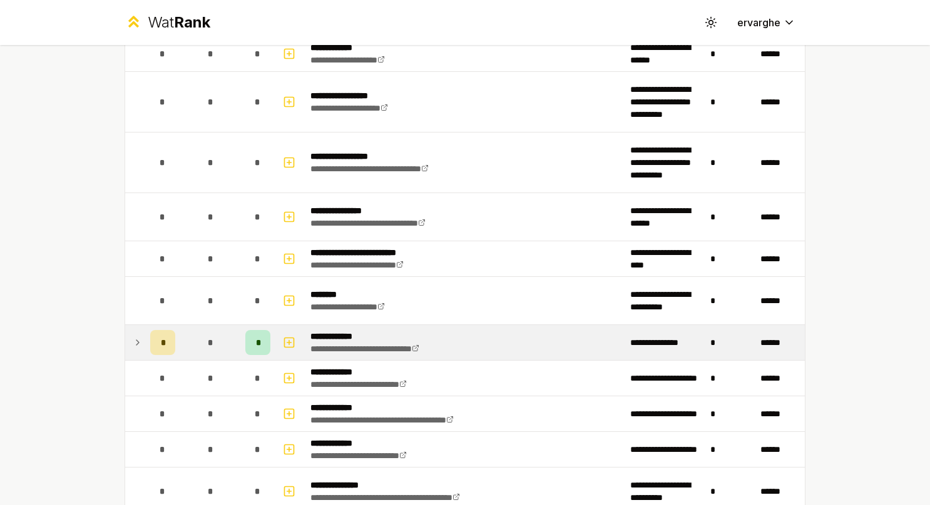
click at [125, 325] on td at bounding box center [135, 342] width 20 height 35
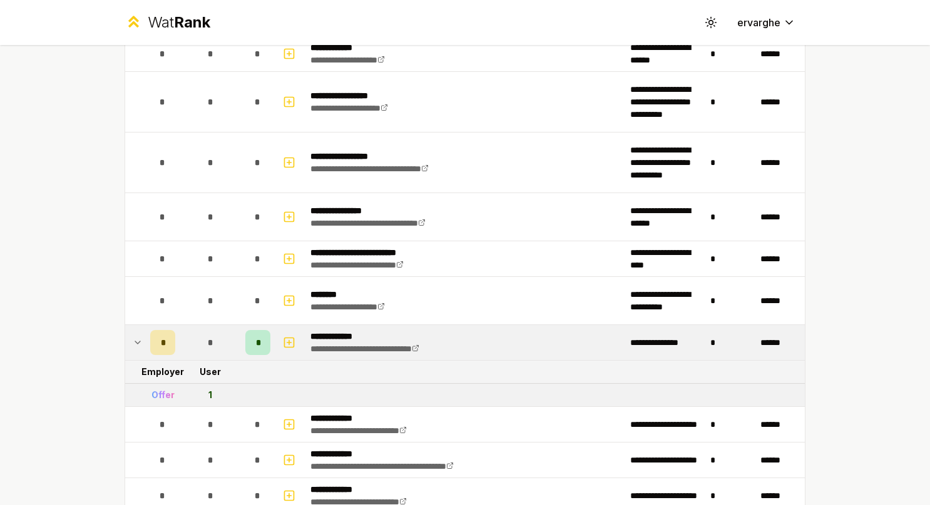
click at [125, 325] on td at bounding box center [135, 342] width 20 height 35
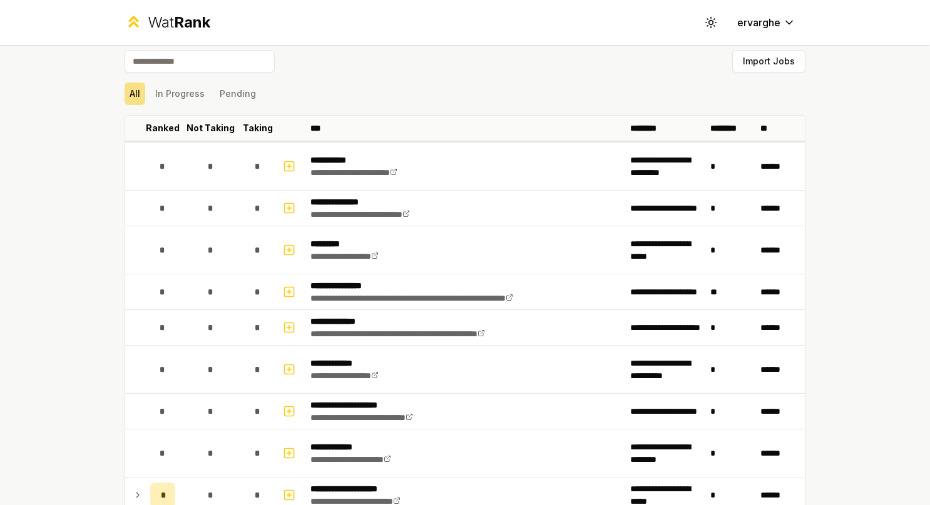
scroll to position [0, 0]
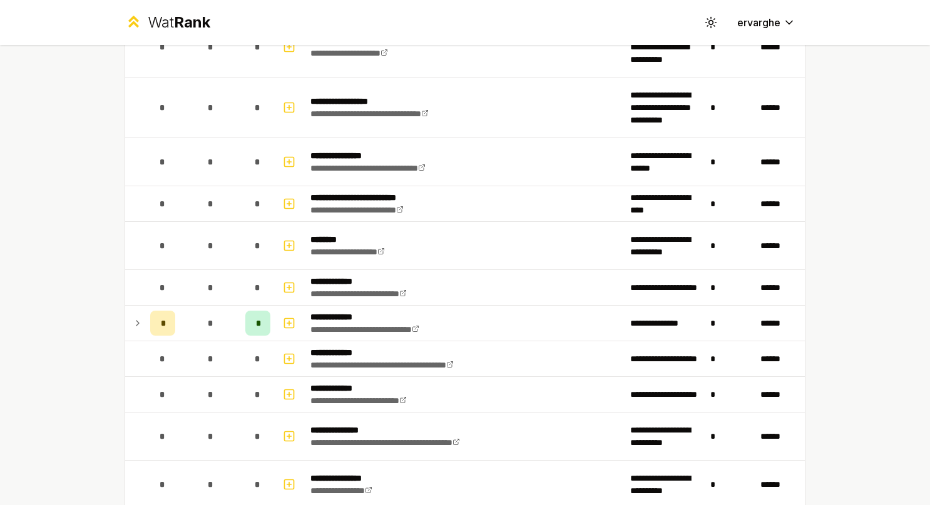
scroll to position [2510, 0]
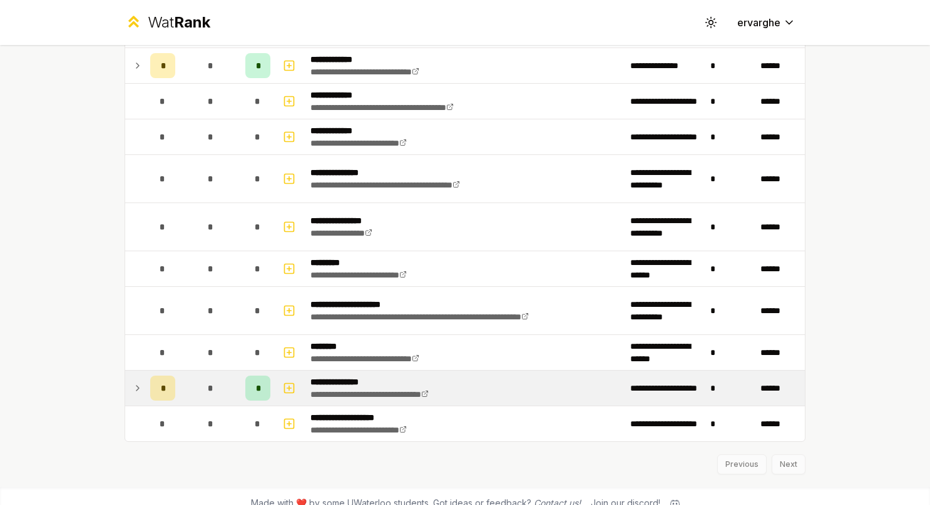
click at [141, 379] on tr "**********" at bounding box center [465, 389] width 680 height 36
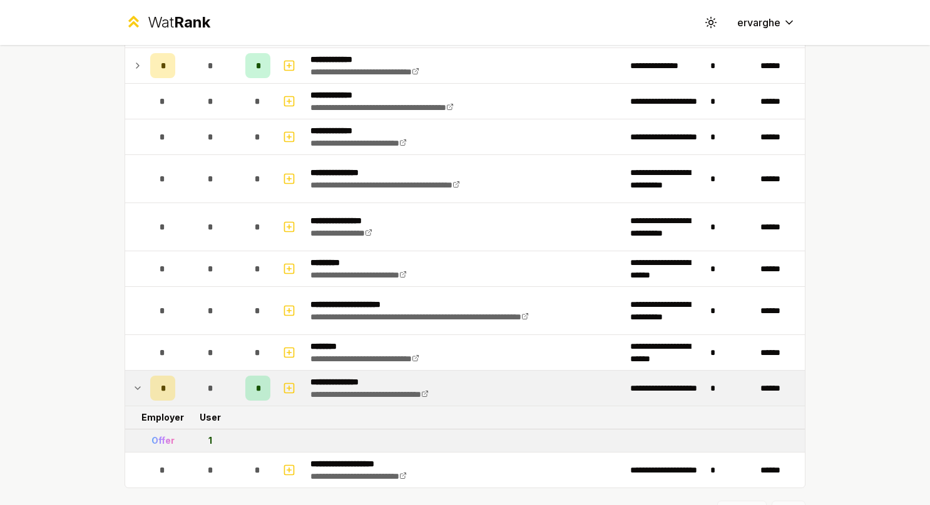
click at [139, 373] on td at bounding box center [135, 388] width 20 height 35
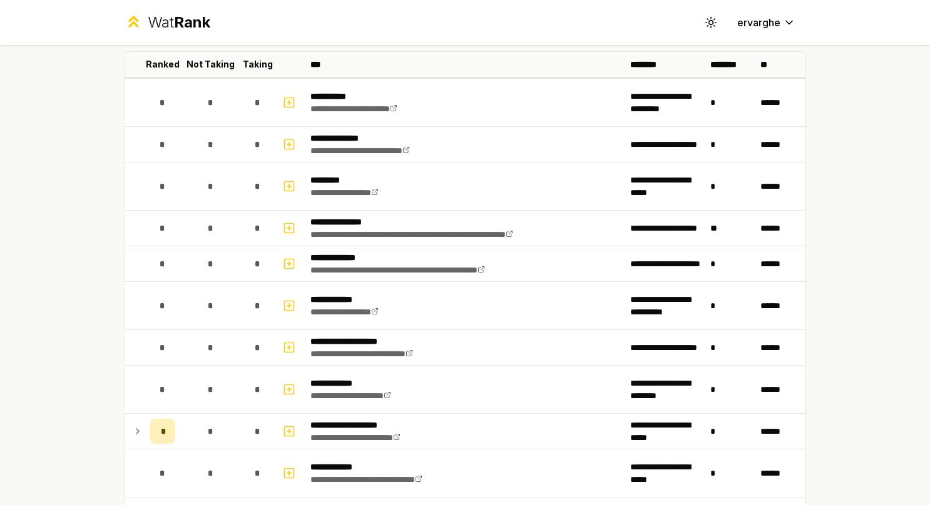
scroll to position [0, 0]
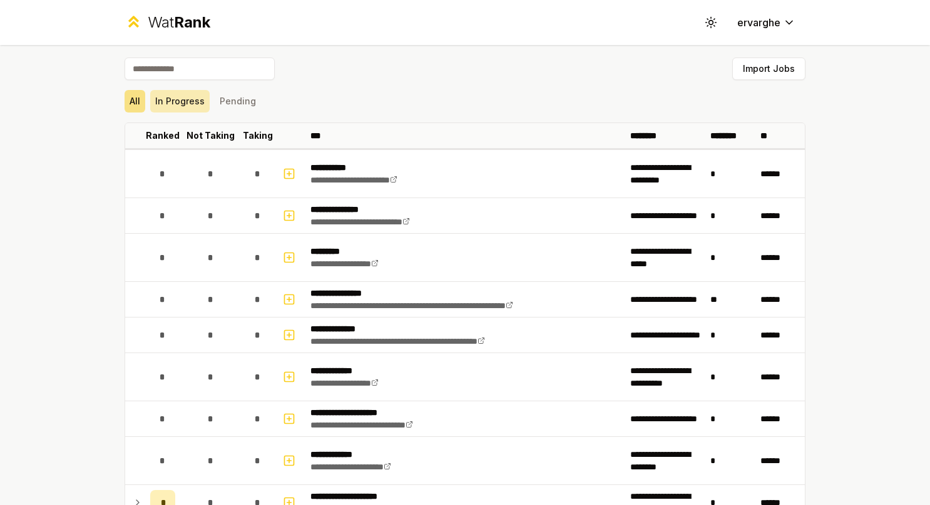
click at [196, 101] on button "In Progress" at bounding box center [179, 101] width 59 height 23
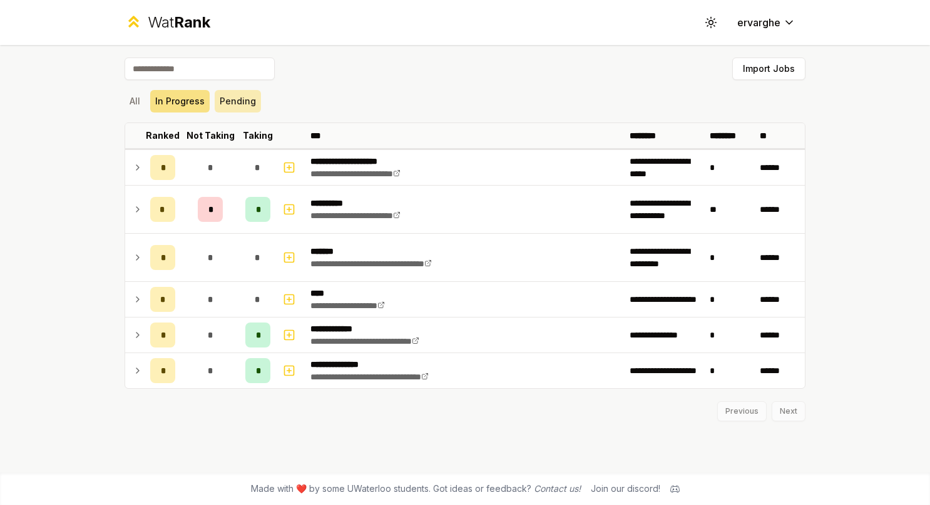
click at [241, 99] on button "Pending" at bounding box center [238, 101] width 46 height 23
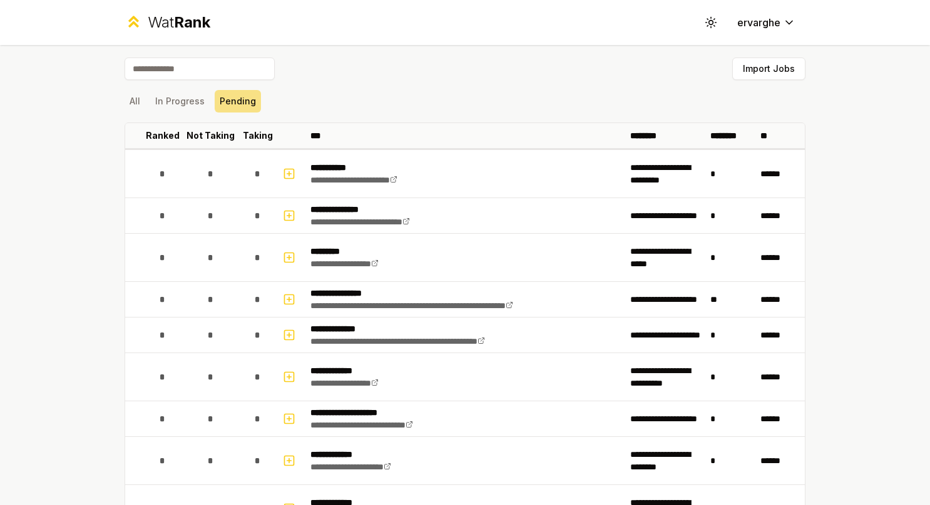
click at [170, 113] on div "All In Progress Pending" at bounding box center [464, 101] width 681 height 33
click at [176, 98] on button "In Progress" at bounding box center [179, 101] width 59 height 23
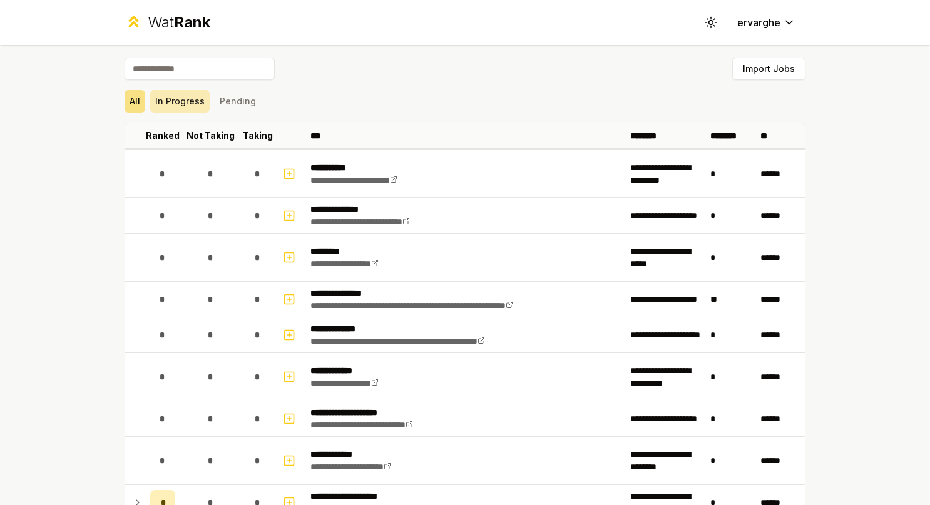
click at [186, 96] on button "In Progress" at bounding box center [179, 101] width 59 height 23
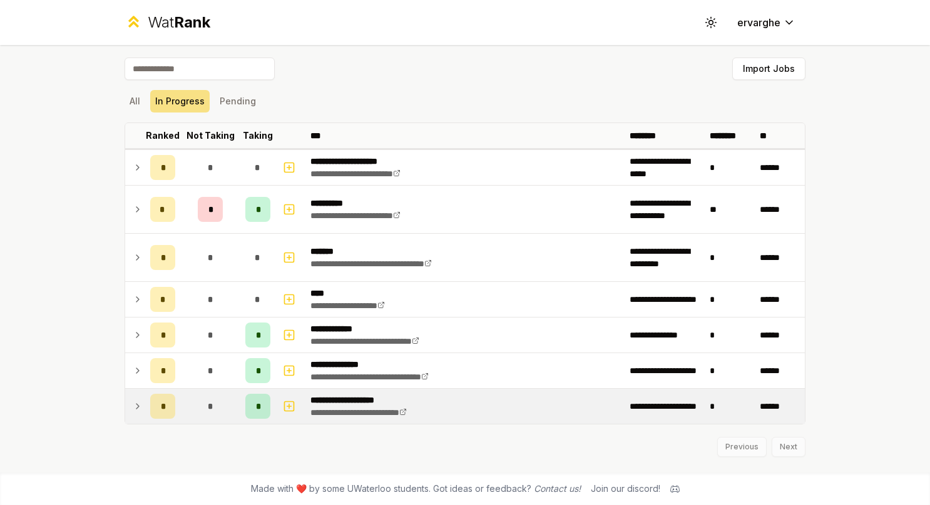
click at [141, 403] on icon at bounding box center [138, 406] width 10 height 15
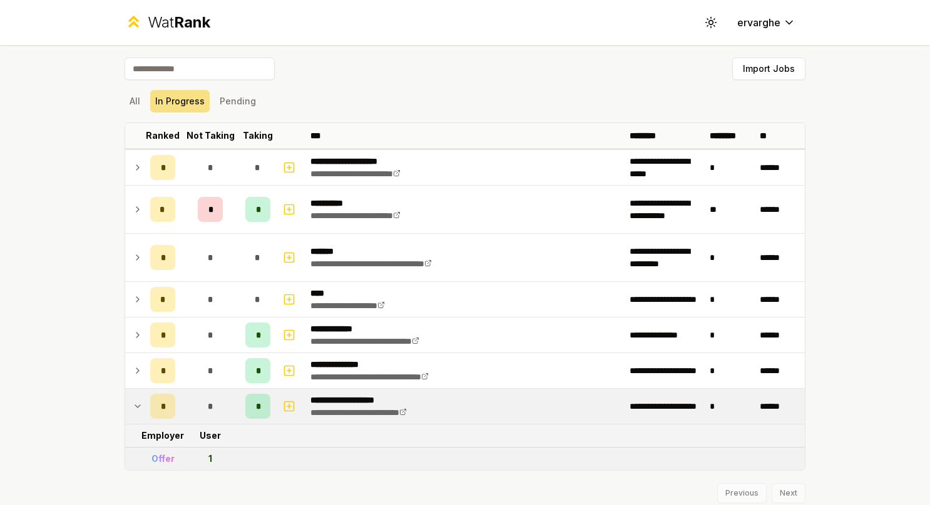
click at [145, 403] on td "*" at bounding box center [162, 406] width 35 height 35
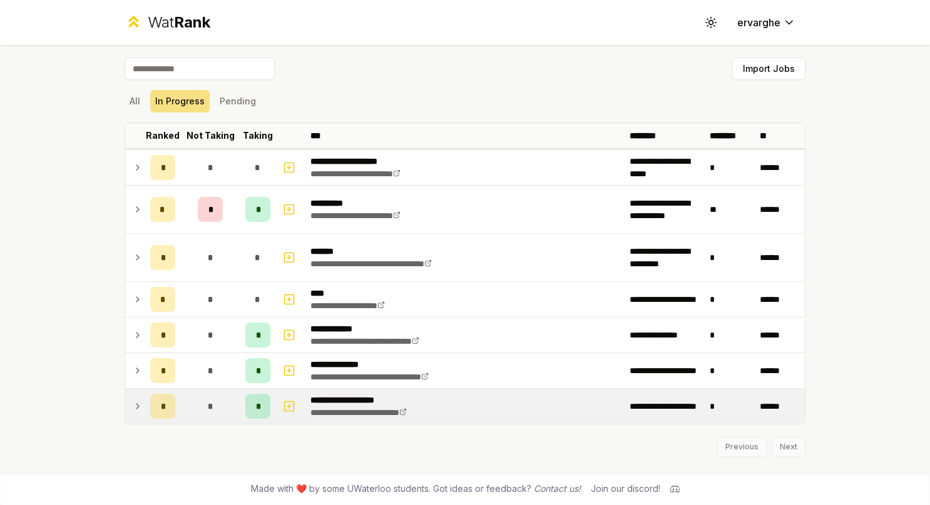
click at [676, 485] on icon at bounding box center [674, 489] width 9 height 9
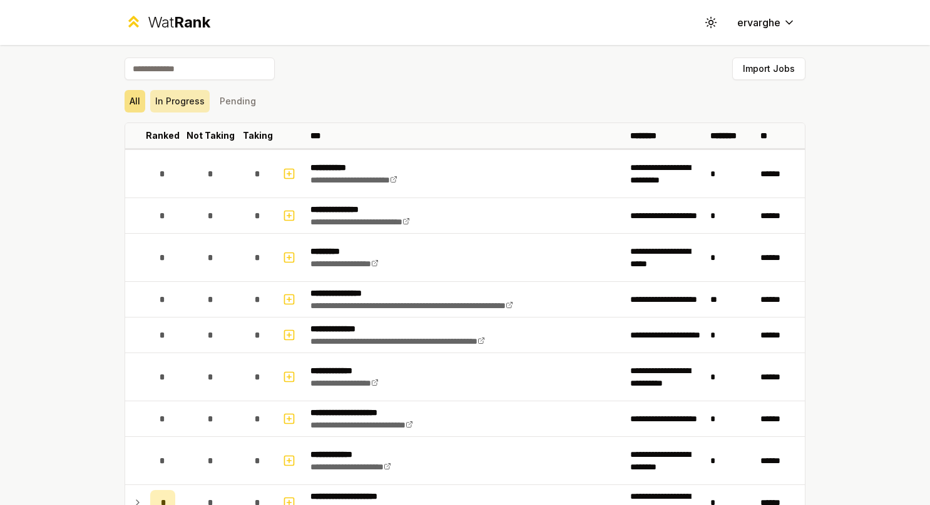
click at [196, 102] on button "In Progress" at bounding box center [179, 101] width 59 height 23
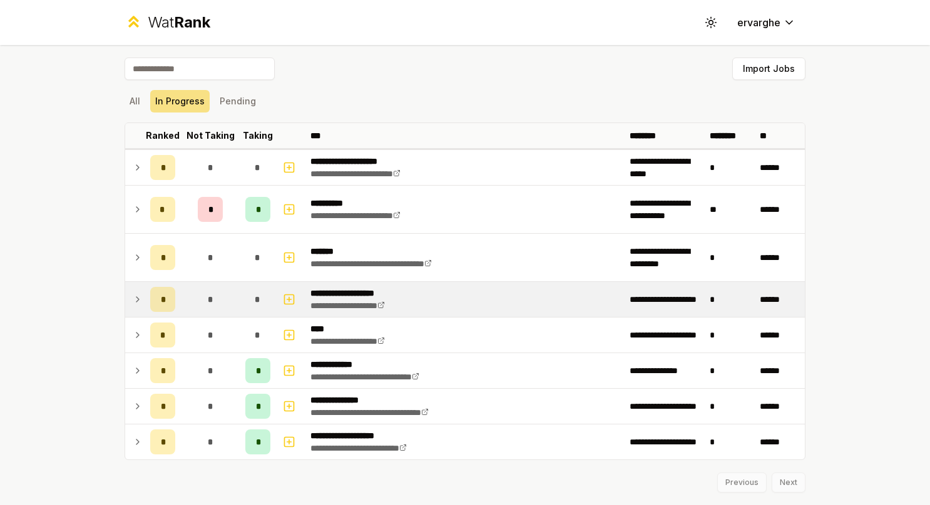
click at [133, 305] on icon at bounding box center [138, 299] width 10 height 15
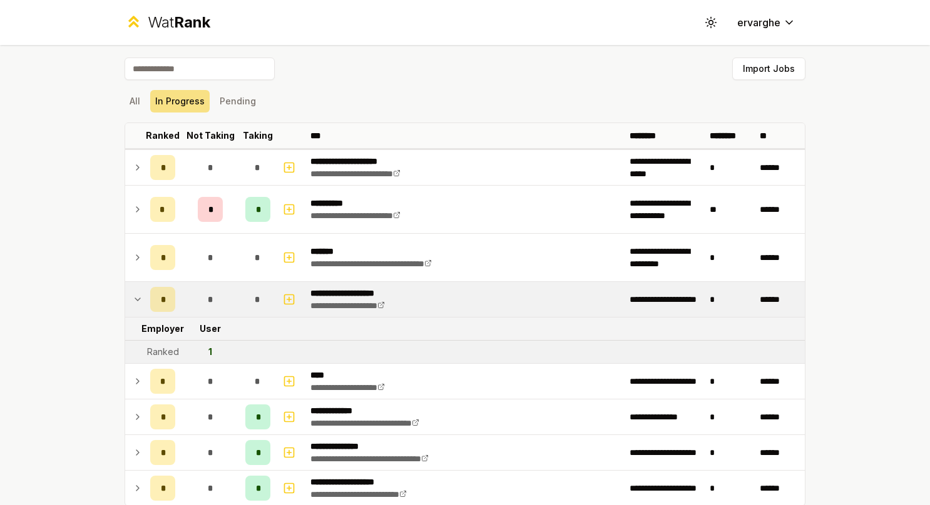
click at [133, 305] on icon at bounding box center [138, 299] width 10 height 15
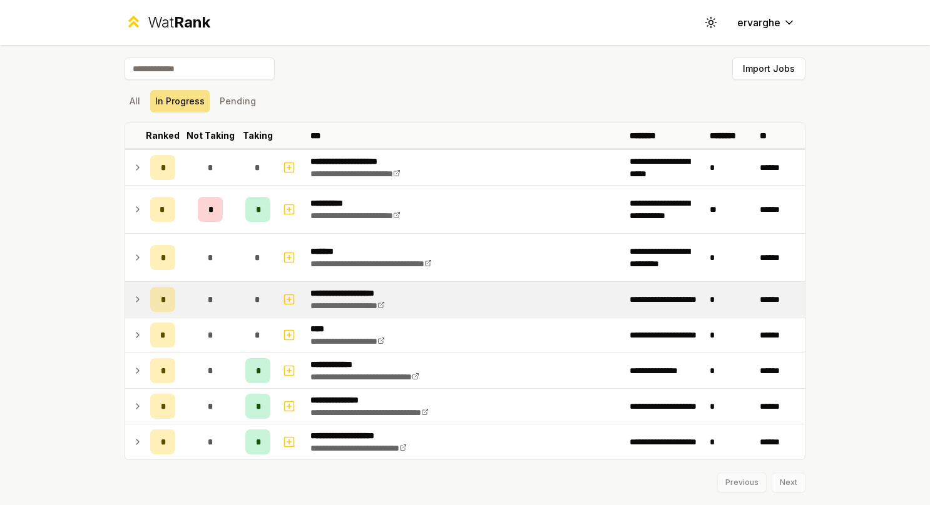
click at [133, 305] on icon at bounding box center [138, 299] width 10 height 15
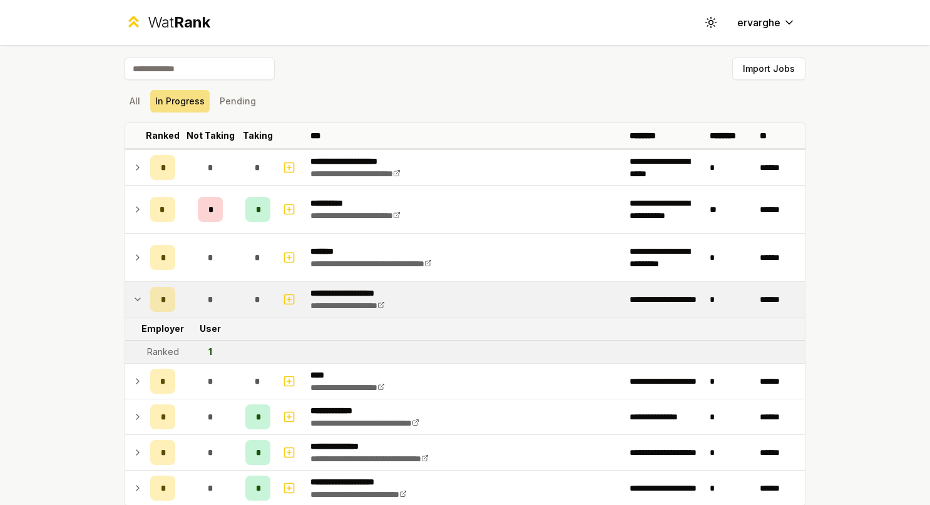
click at [133, 305] on icon at bounding box center [138, 299] width 10 height 15
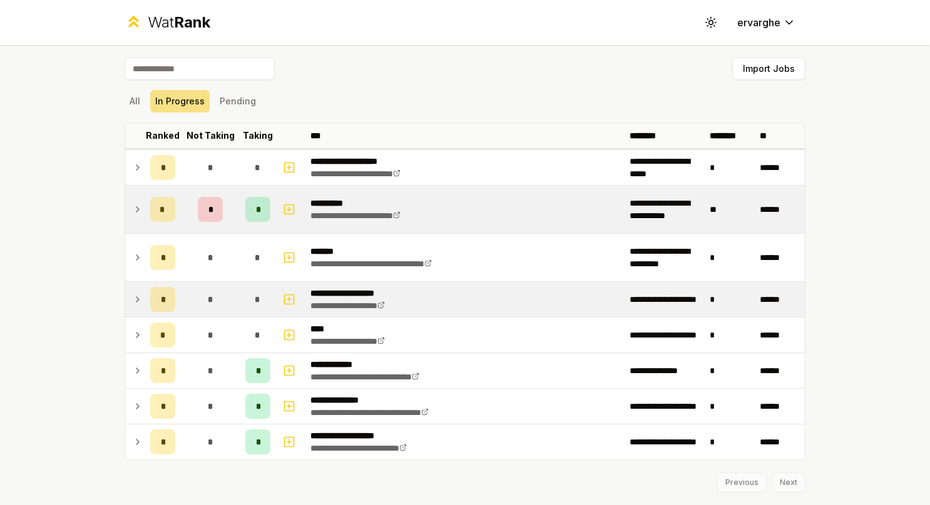
click at [133, 205] on icon at bounding box center [138, 209] width 10 height 15
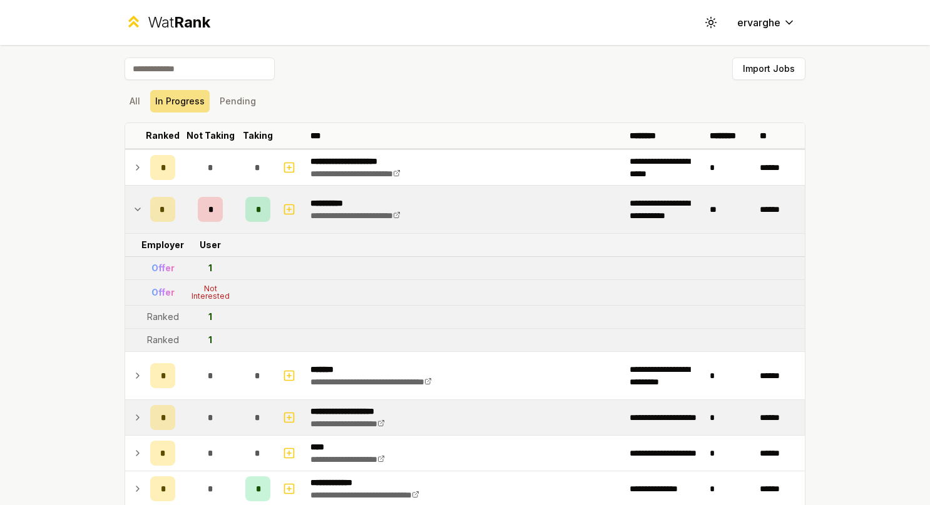
click at [134, 205] on icon at bounding box center [138, 209] width 10 height 15
